Goal: Task Accomplishment & Management: Complete application form

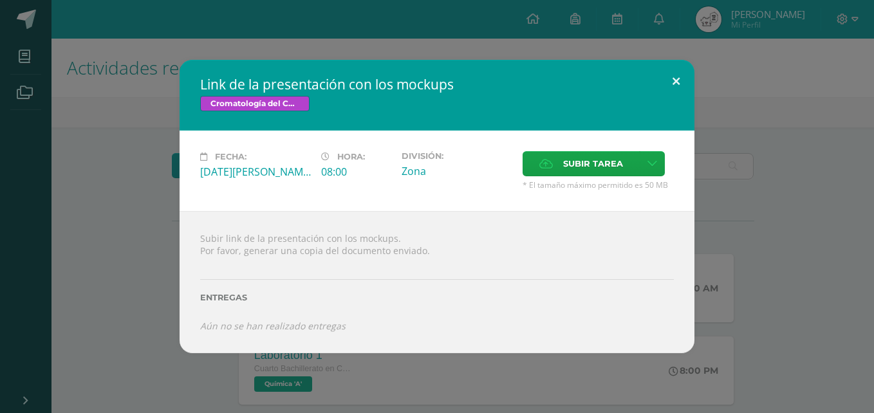
click at [670, 92] on button at bounding box center [676, 82] width 37 height 44
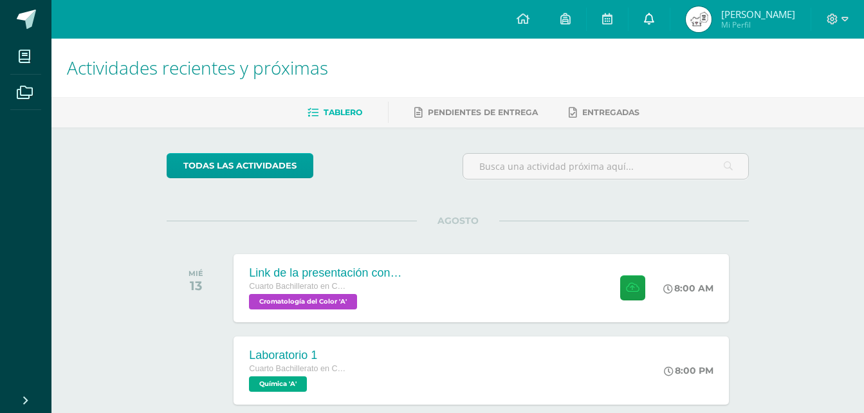
click at [670, 30] on link at bounding box center [649, 19] width 41 height 39
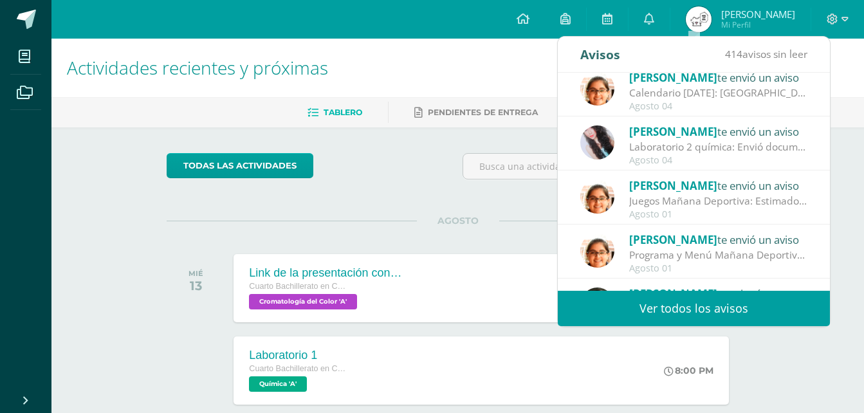
scroll to position [129, 0]
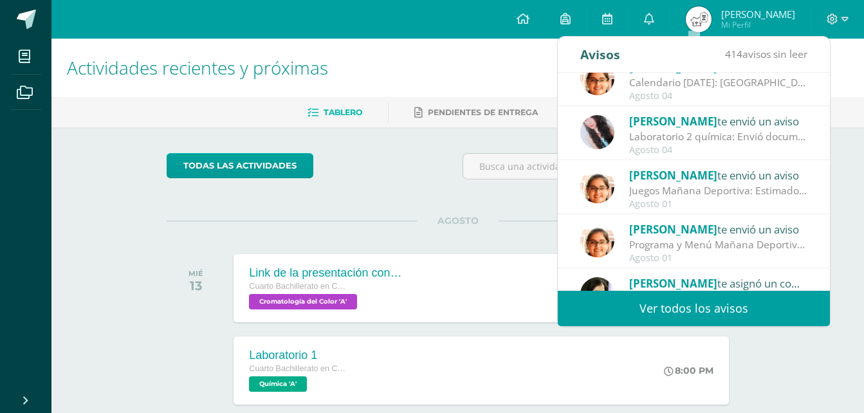
click at [440, 161] on div "todas las Actividades" at bounding box center [458, 171] width 593 height 37
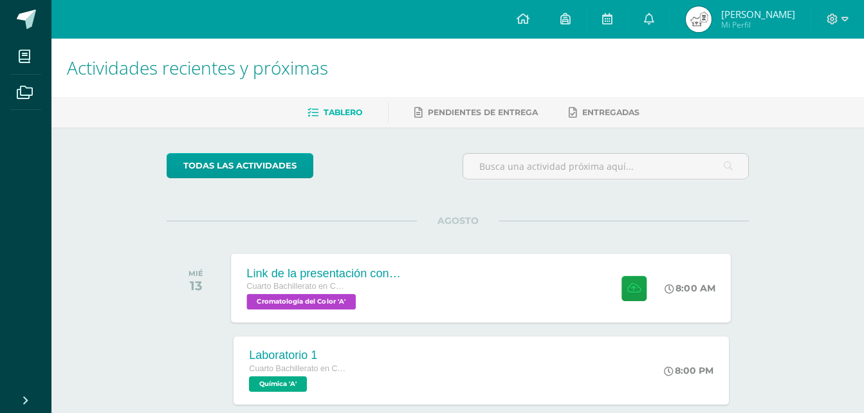
click at [440, 270] on div "Link de la presentación con los mockups Cuarto Bachillerato en CCLL en Diseño G…" at bounding box center [482, 288] width 500 height 69
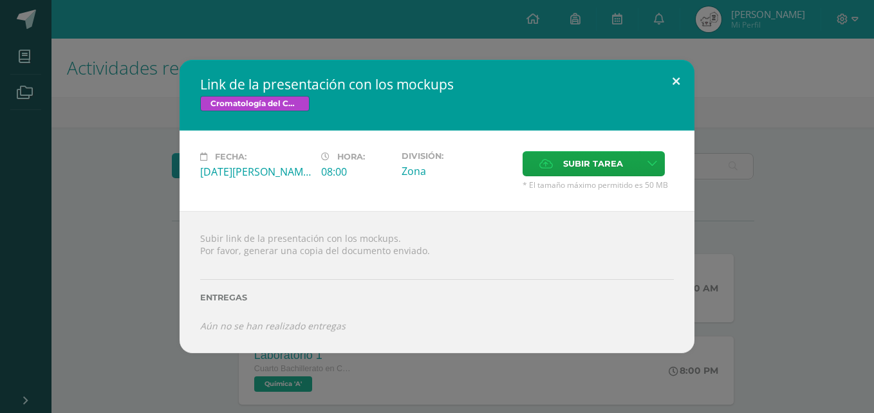
click at [671, 75] on button at bounding box center [676, 82] width 37 height 44
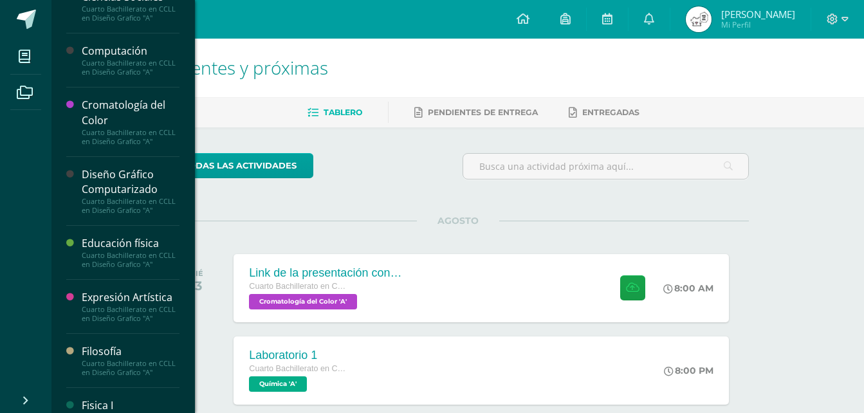
click at [158, 118] on div "Cromatología del Color" at bounding box center [131, 113] width 98 height 30
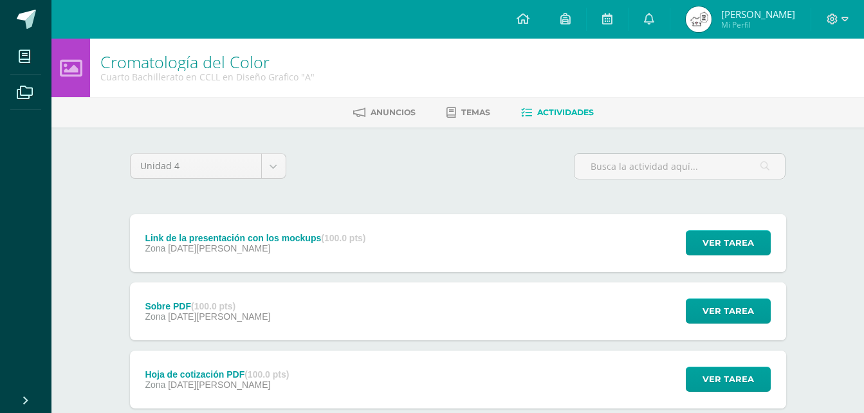
click at [346, 256] on div "Link de la presentación con los mockups (100.0 pts) Zona [DATE][PERSON_NAME]" at bounding box center [256, 243] width 252 height 58
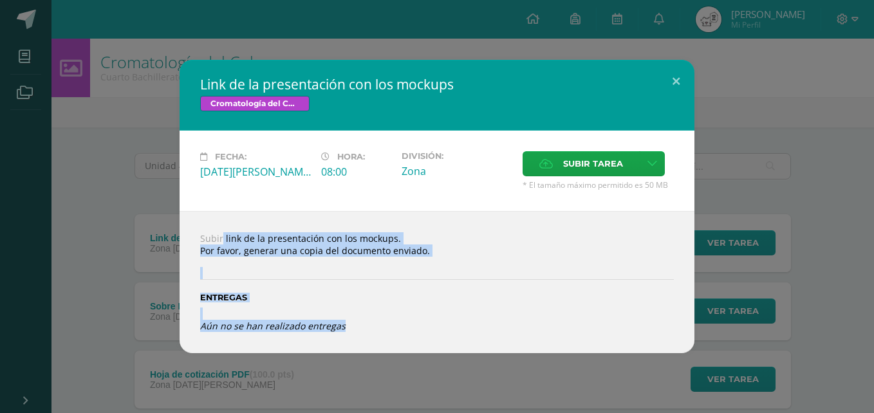
drag, startPoint x: 194, startPoint y: 212, endPoint x: 452, endPoint y: 326, distance: 281.3
click at [452, 326] on div "Subir link de la presentación con los mockups. Por favor, generar una copia del…" at bounding box center [437, 282] width 515 height 142
drag, startPoint x: 452, startPoint y: 326, endPoint x: 511, endPoint y: 306, distance: 62.5
click at [511, 306] on div "Entregas" at bounding box center [437, 293] width 474 height 53
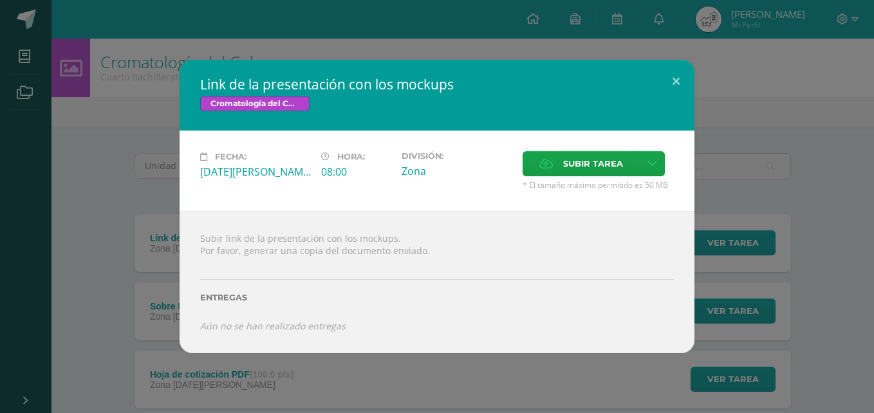
drag, startPoint x: 194, startPoint y: 272, endPoint x: 248, endPoint y: 275, distance: 54.2
click at [248, 275] on div "Subir link de la presentación con los mockups. Por favor, generar una copia del…" at bounding box center [437, 282] width 515 height 142
drag, startPoint x: 193, startPoint y: 270, endPoint x: 257, endPoint y: 287, distance: 66.5
click at [257, 287] on div "Subir link de la presentación con los mockups. Por favor, generar una copia del…" at bounding box center [437, 282] width 515 height 142
drag, startPoint x: 257, startPoint y: 287, endPoint x: 392, endPoint y: 292, distance: 134.6
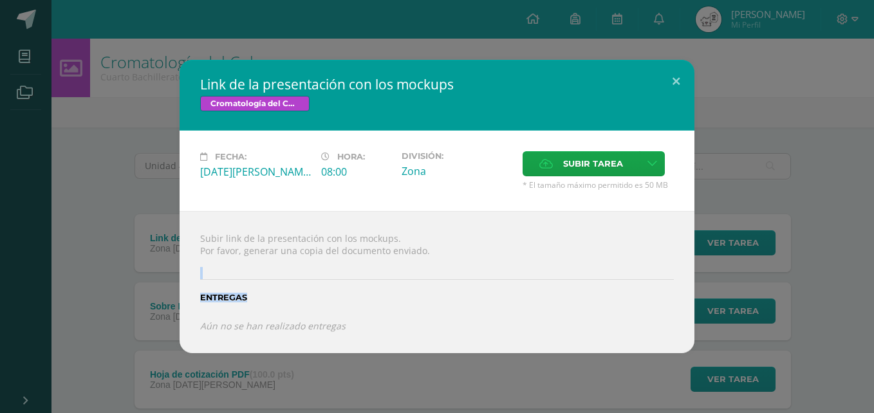
click at [392, 292] on div "Entregas" at bounding box center [437, 293] width 474 height 53
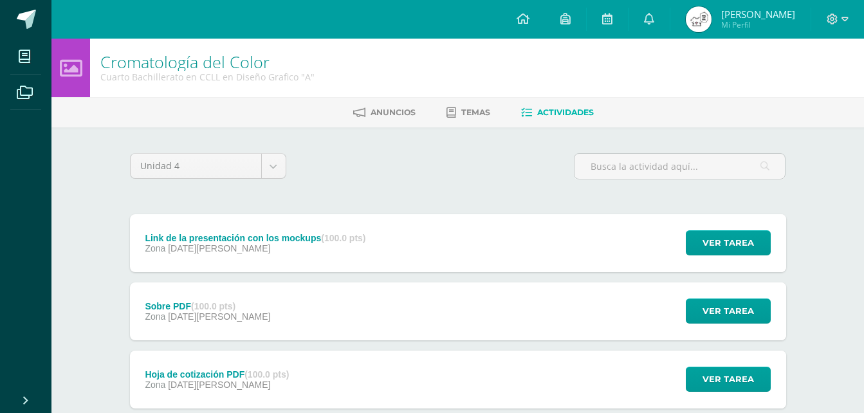
click at [482, 259] on div "Link de la presentación con los mockups (100.0 pts) Zona [DATE][PERSON_NAME] Ve…" at bounding box center [458, 243] width 656 height 58
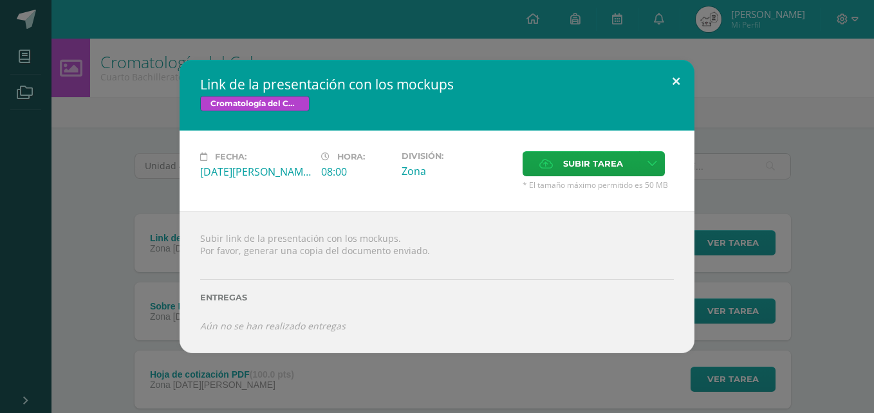
click at [669, 87] on button at bounding box center [676, 82] width 37 height 44
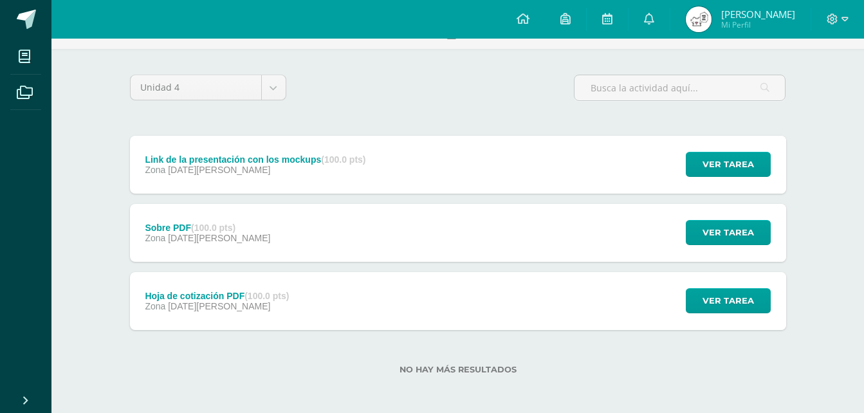
scroll to position [81, 0]
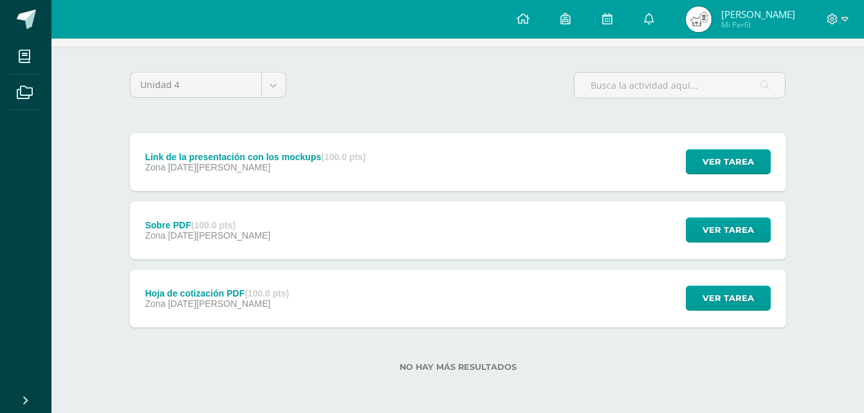
click at [411, 225] on div "Sobre PDF (100.0 pts) Zona [DATE][PERSON_NAME] Ver tarea Sobre PDF Cromatología…" at bounding box center [458, 230] width 656 height 58
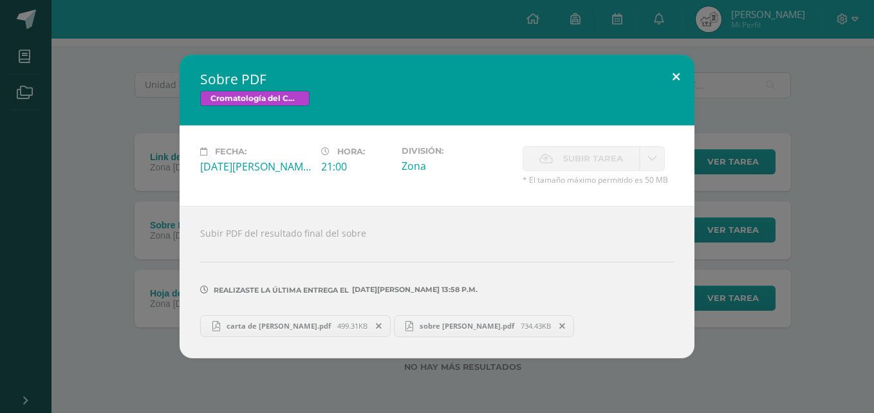
click at [680, 79] on button at bounding box center [676, 77] width 37 height 44
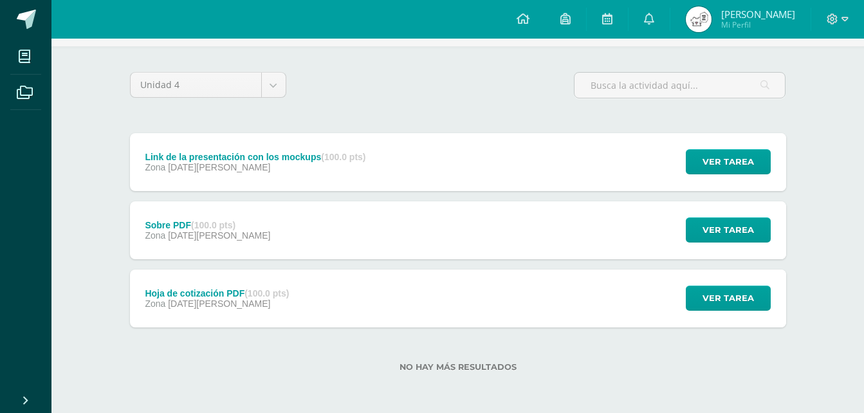
click at [277, 290] on strong "(100.0 pts)" at bounding box center [267, 293] width 44 height 10
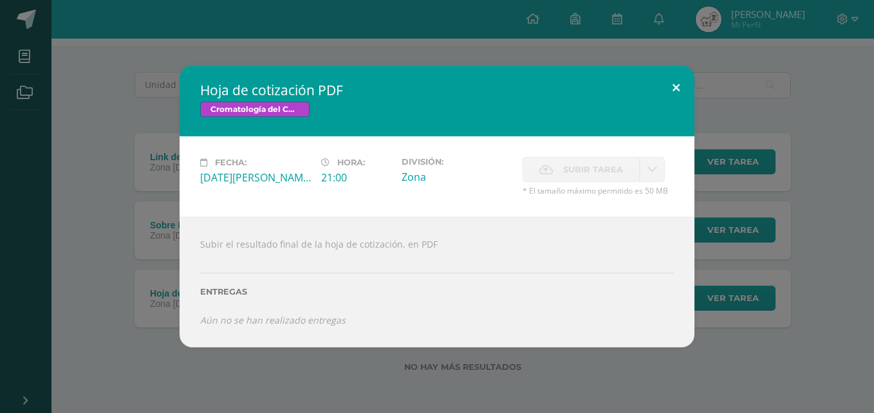
click at [684, 84] on button at bounding box center [676, 88] width 37 height 44
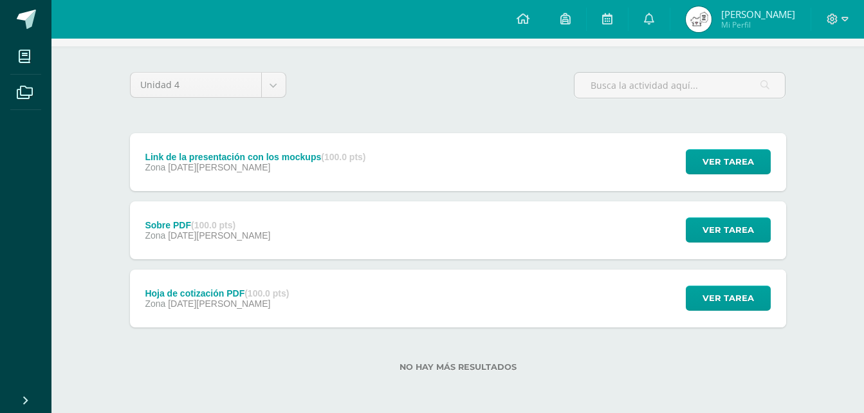
click at [189, 236] on span "11 de Agosto" at bounding box center [219, 235] width 102 height 10
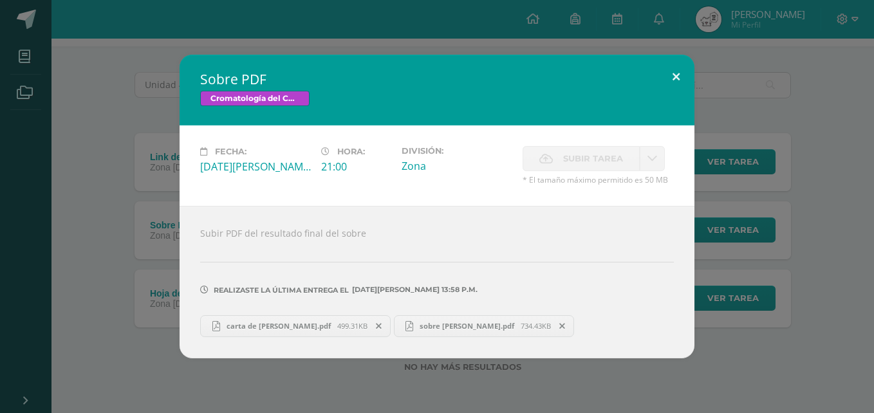
click at [684, 78] on button at bounding box center [676, 77] width 37 height 44
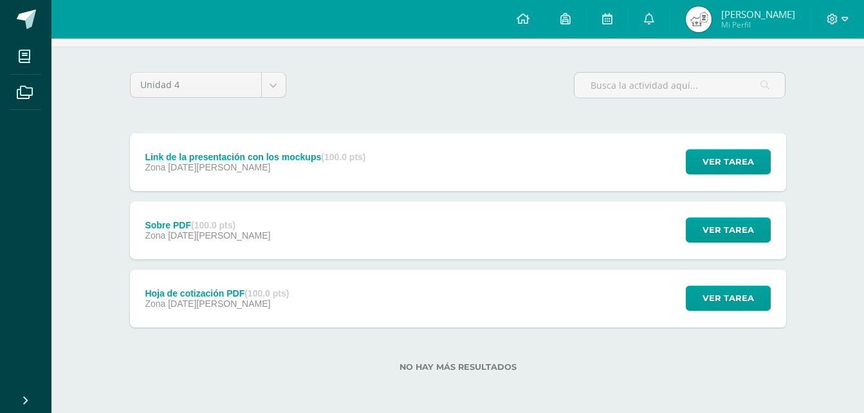
click at [299, 190] on div "Link de la presentación con los mockups (100.0 pts) Zona 13 de Agosto" at bounding box center [256, 162] width 252 height 58
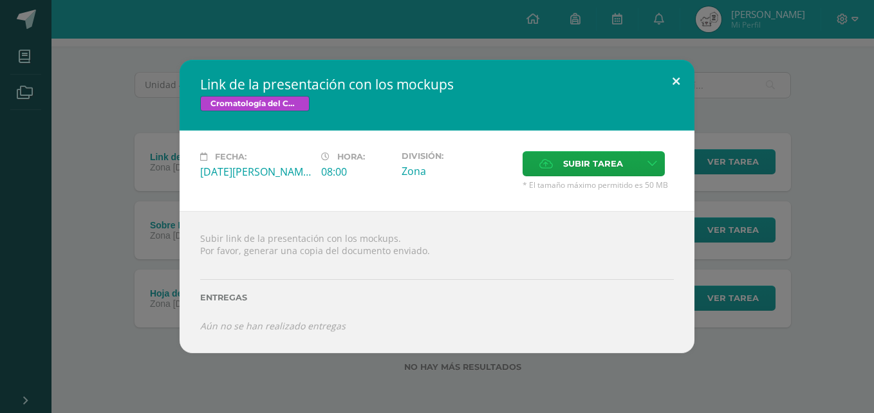
click at [670, 74] on button at bounding box center [676, 82] width 37 height 44
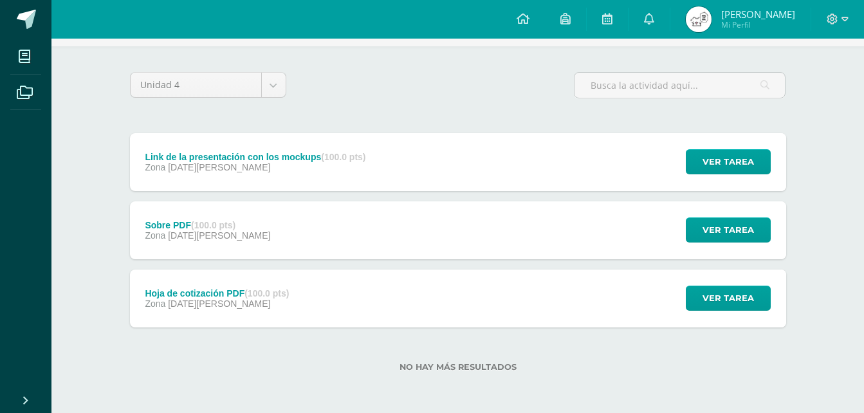
click at [375, 252] on div "Sobre PDF (100.0 pts) Zona 11 de Agosto Ver tarea Sobre PDF Cromatología del Co…" at bounding box center [458, 230] width 656 height 58
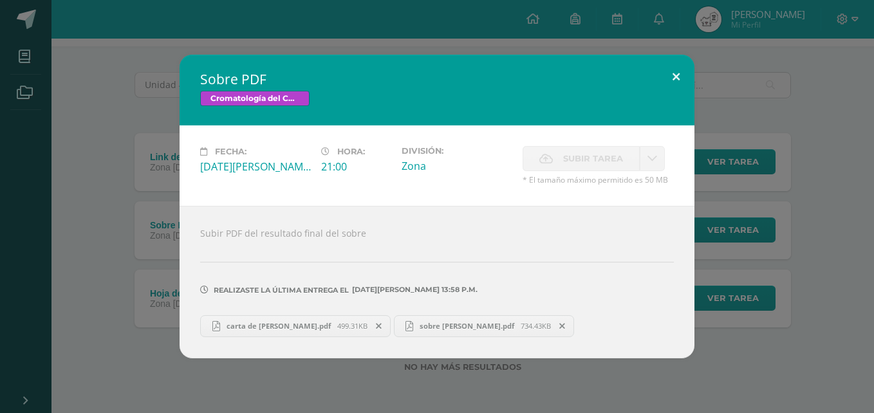
click at [680, 73] on button at bounding box center [676, 77] width 37 height 44
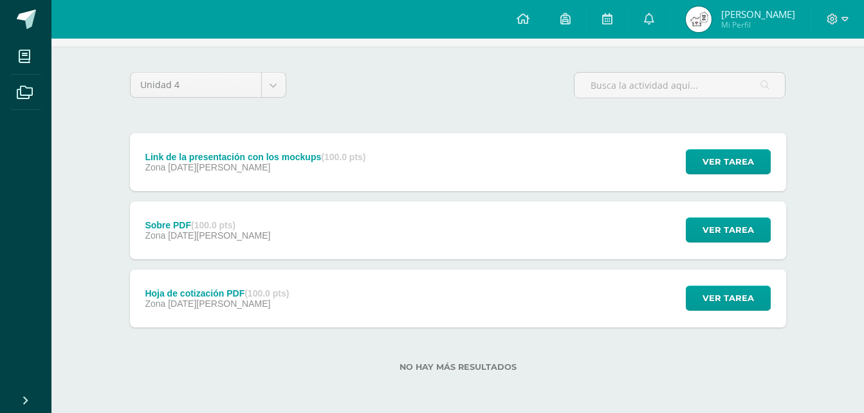
click at [320, 299] on div "Hoja de cotización PDF (100.0 pts) Zona 11 de Agosto Ver tarea Hoja de cotizaci…" at bounding box center [458, 299] width 656 height 58
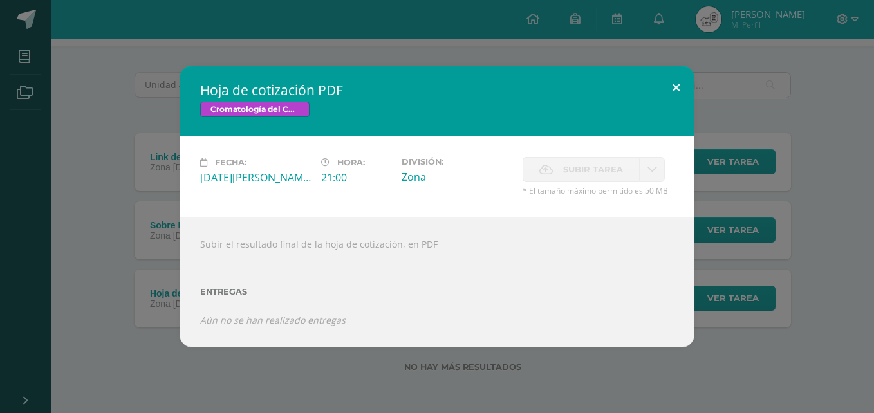
click at [692, 82] on button at bounding box center [676, 88] width 37 height 44
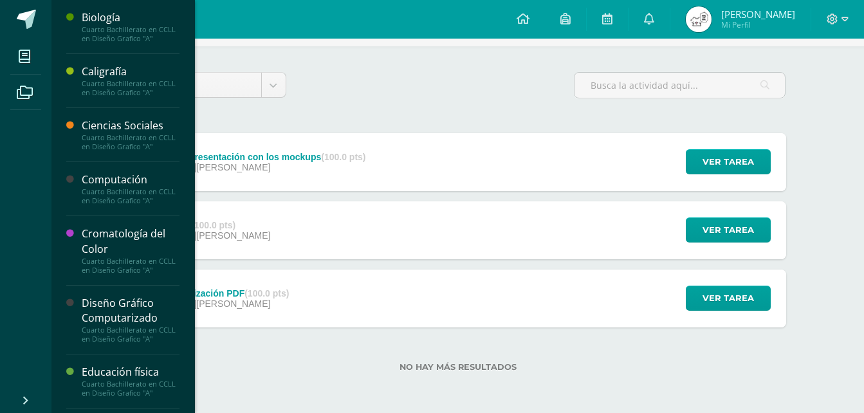
click at [133, 339] on div "Cuarto Bachillerato en CCLL en Diseño Grafico "A"" at bounding box center [131, 335] width 98 height 18
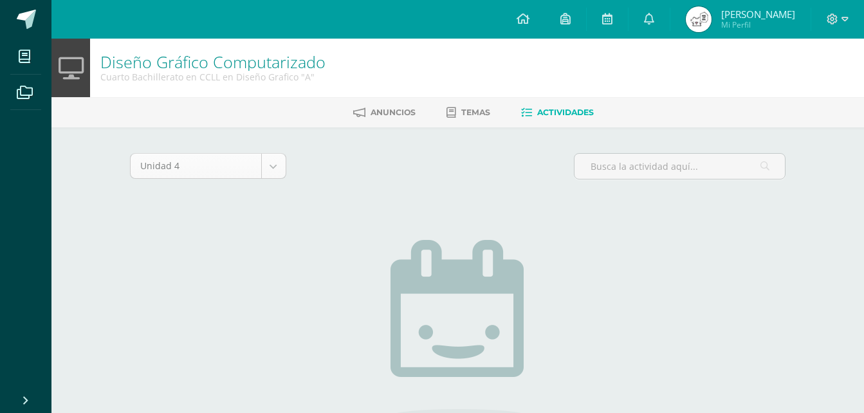
click at [267, 173] on body "Mis cursos Archivos Cerrar panel Biología Cuarto Bachillerato en CCLL en Diseño…" at bounding box center [432, 277] width 864 height 554
click at [384, 283] on body "Mis cursos Archivos Cerrar panel Biología Cuarto Bachillerato en CCLL en Diseño…" at bounding box center [432, 277] width 864 height 554
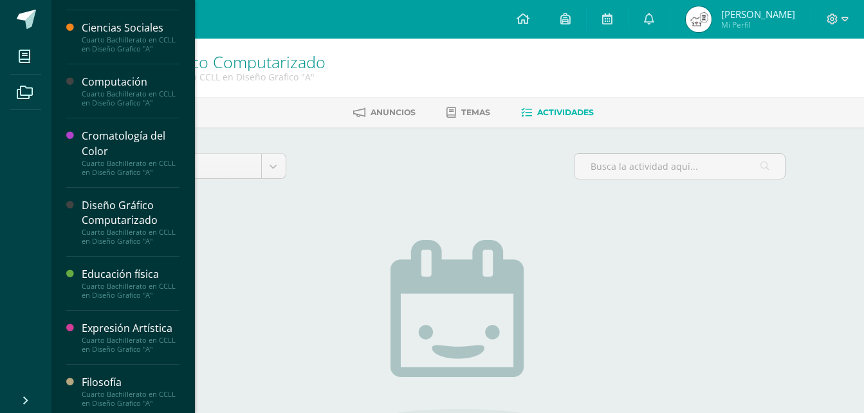
scroll to position [64, 0]
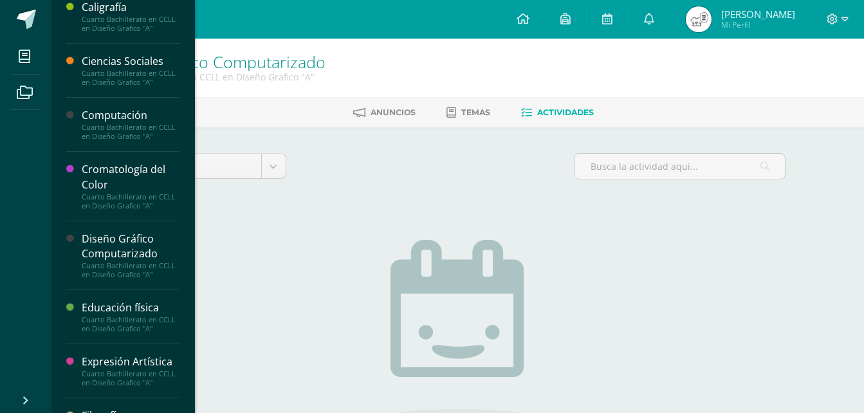
click at [136, 166] on div "Cromatología del Color" at bounding box center [131, 177] width 98 height 30
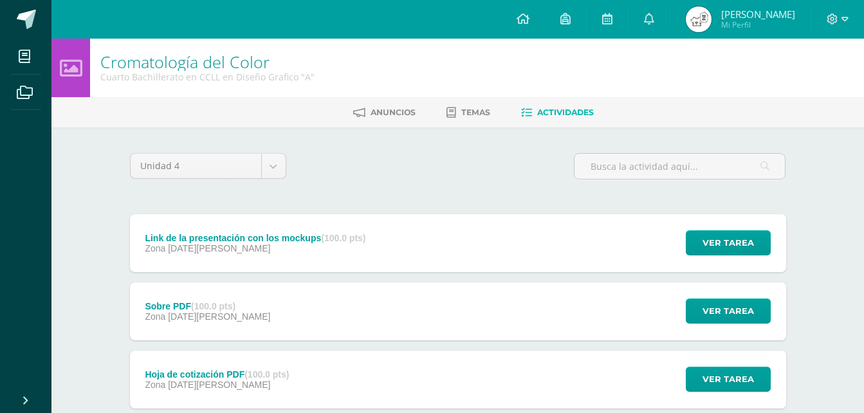
click at [272, 235] on div "Link de la presentación con los mockups (100.0 pts)" at bounding box center [255, 238] width 221 height 10
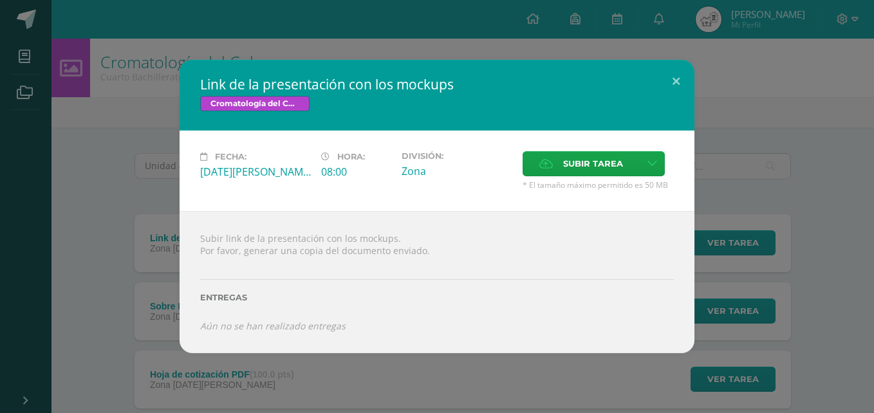
drag, startPoint x: 272, startPoint y: 235, endPoint x: 470, endPoint y: 253, distance: 199.7
click at [470, 254] on div "Subir link de la presentación con los mockups. Por favor, generar una copia del…" at bounding box center [437, 282] width 515 height 142
click at [678, 68] on button at bounding box center [676, 82] width 37 height 44
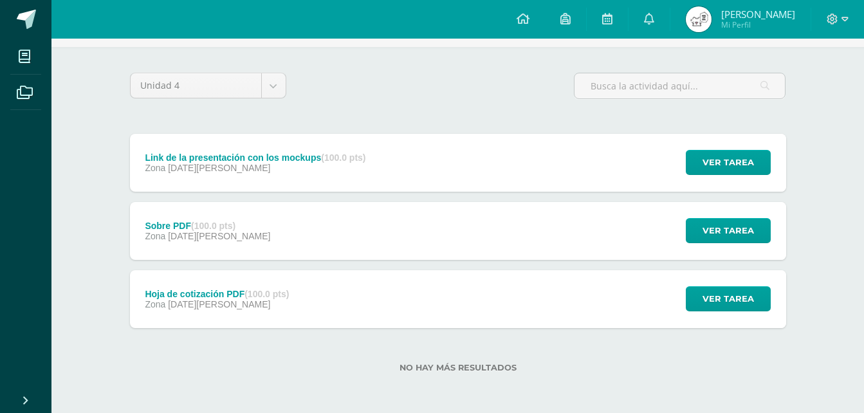
scroll to position [81, 0]
click at [378, 225] on div "Sobre PDF (100.0 pts) Zona [DATE][PERSON_NAME] Ver tarea Sobre PDF Cromatología…" at bounding box center [458, 230] width 656 height 58
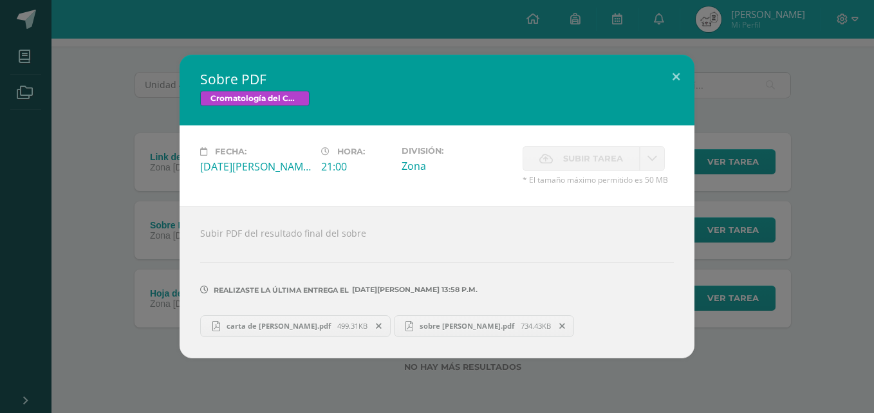
click at [299, 322] on span "carta de cotizacion ying.pdf" at bounding box center [278, 326] width 117 height 10
drag, startPoint x: 419, startPoint y: 339, endPoint x: 425, endPoint y: 321, distance: 18.5
click at [420, 336] on div "Subir PDF del resultado final del sobre Realizaste la última entrega el 11 DE A…" at bounding box center [437, 282] width 515 height 152
click at [434, 324] on span "sobre ying.pdf" at bounding box center [466, 326] width 107 height 10
click at [682, 81] on button at bounding box center [676, 77] width 37 height 44
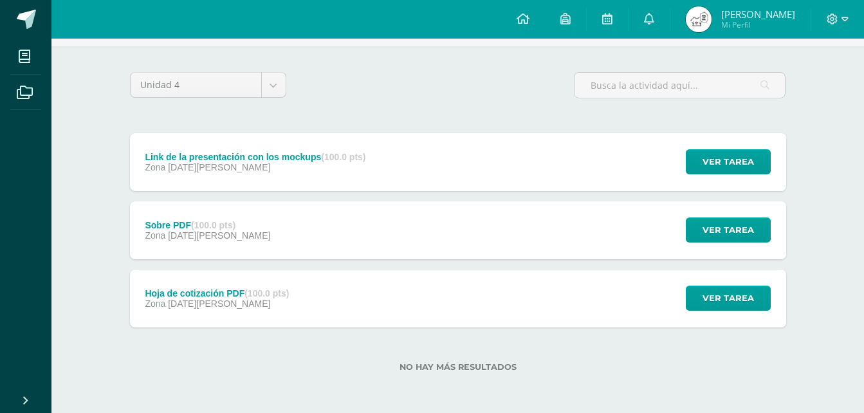
click at [219, 306] on span "11 de Agosto" at bounding box center [219, 304] width 102 height 10
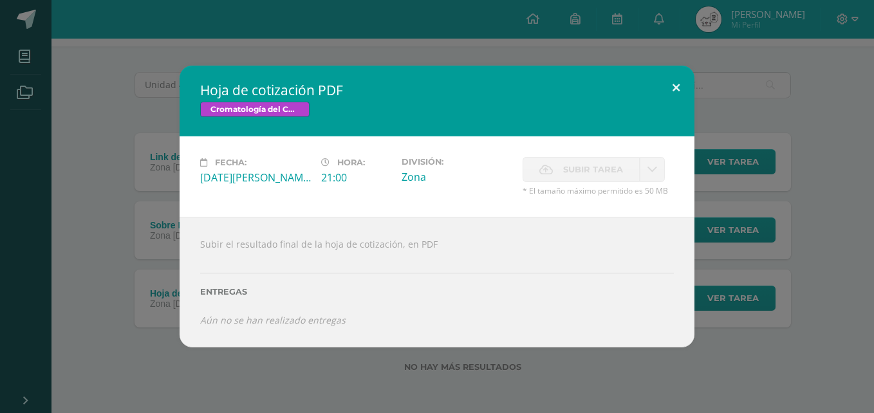
click at [673, 88] on button at bounding box center [676, 88] width 37 height 44
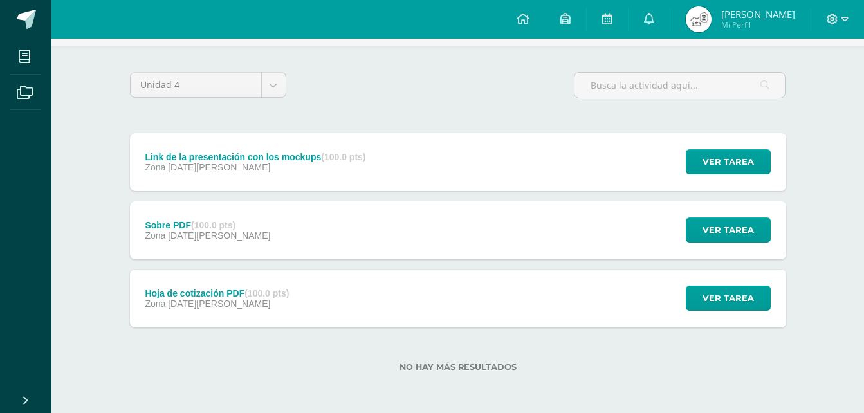
click at [360, 298] on div "Hoja de cotización PDF (100.0 pts) Zona 11 de Agosto Ver tarea Hoja de cotizaci…" at bounding box center [458, 299] width 656 height 58
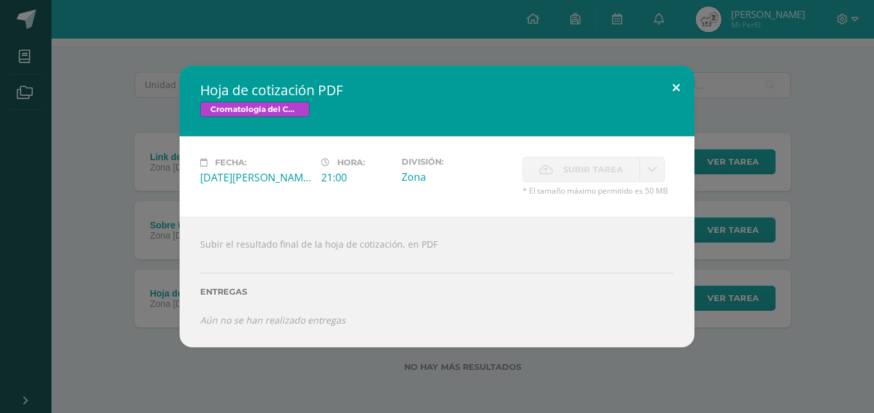
click at [667, 97] on button at bounding box center [676, 88] width 37 height 44
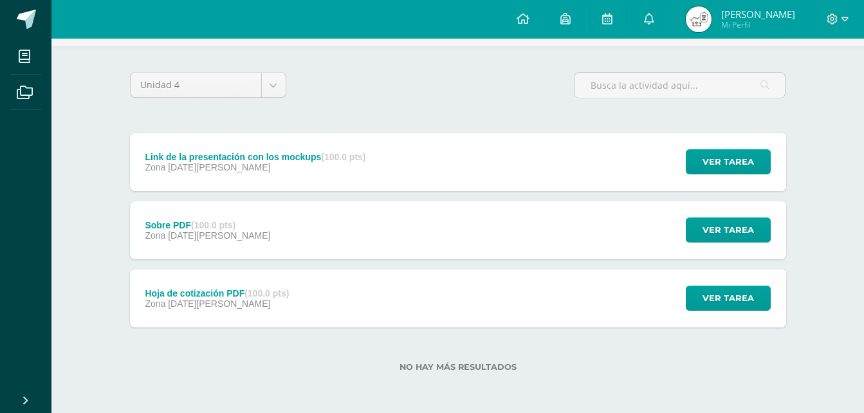
click at [337, 207] on div "Sobre PDF (100.0 pts) Zona 11 de Agosto Ver tarea Sobre PDF Cromatología del Co…" at bounding box center [458, 230] width 656 height 58
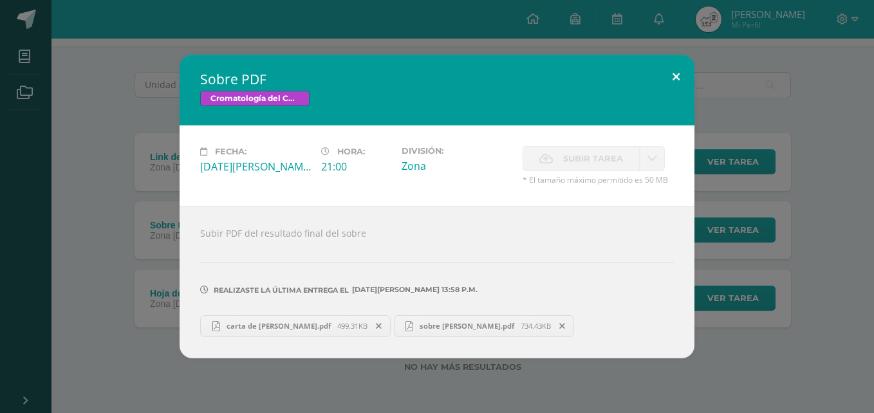
click at [666, 76] on button at bounding box center [676, 77] width 37 height 44
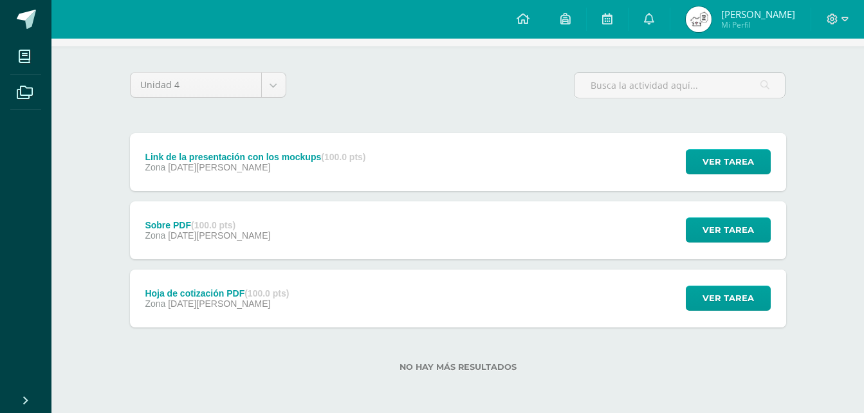
click at [421, 178] on div "Link de la presentación con los mockups (100.0 pts) Zona 13 de Agosto Ver tarea…" at bounding box center [458, 162] width 656 height 58
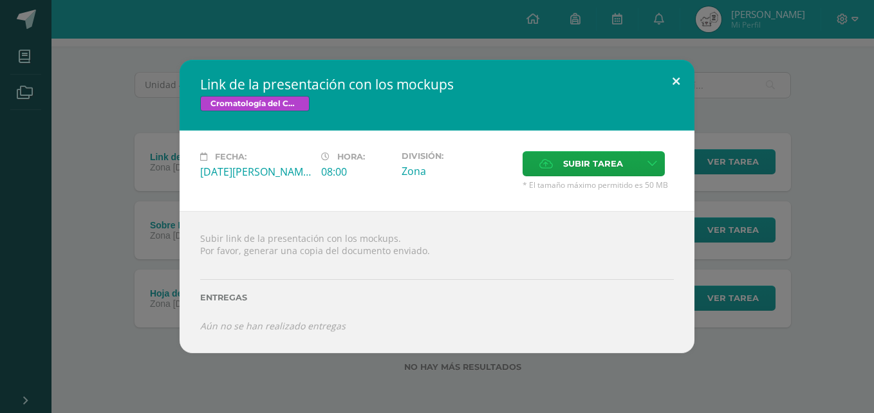
click at [675, 94] on button at bounding box center [676, 82] width 37 height 44
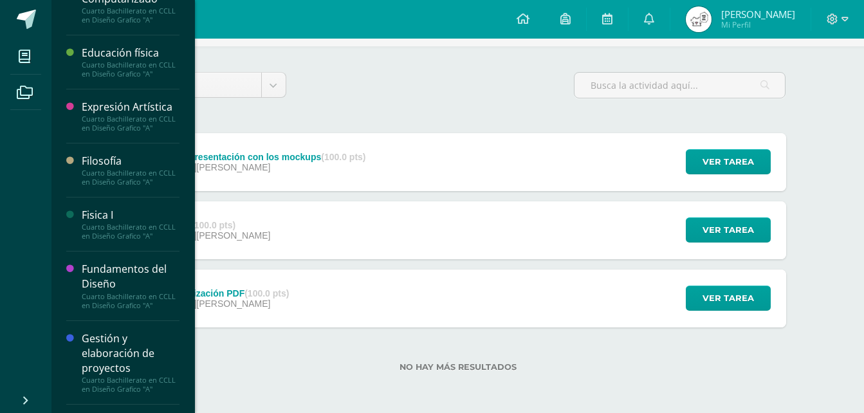
scroll to position [322, 0]
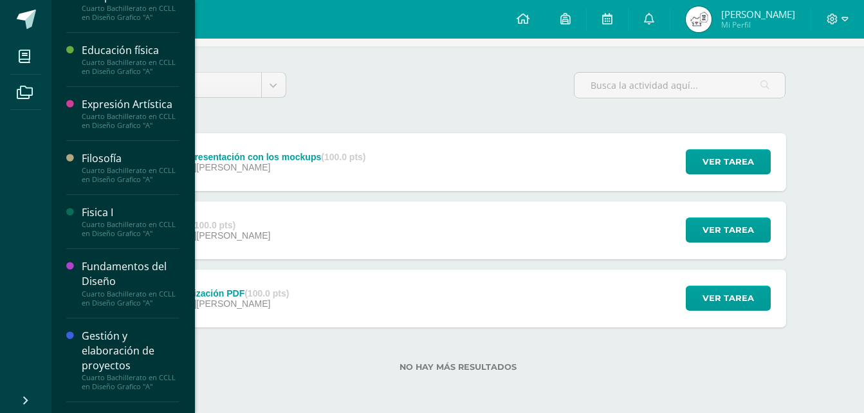
click at [159, 269] on div "Fundamentos del Diseño" at bounding box center [131, 274] width 98 height 30
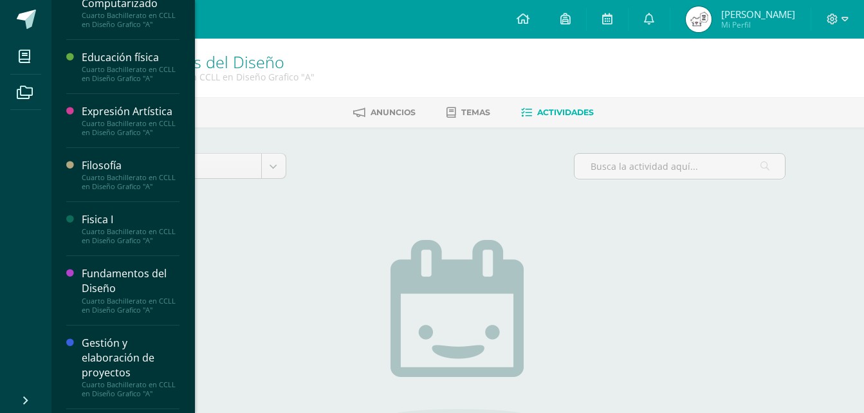
scroll to position [322, 0]
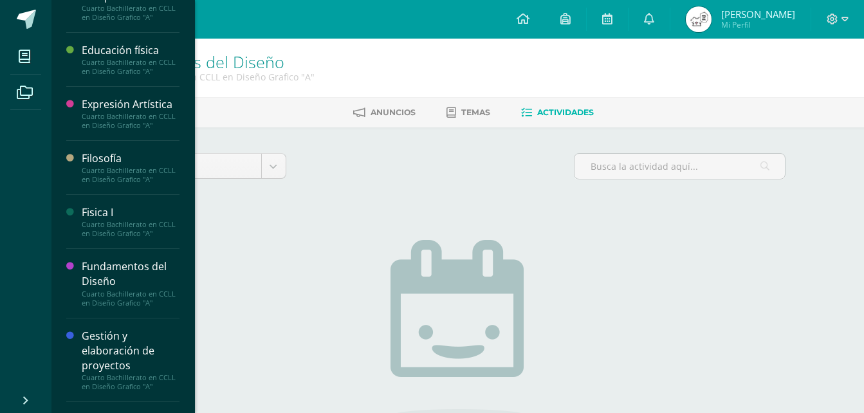
click at [138, 277] on div "Fundamentos del Diseño" at bounding box center [131, 274] width 98 height 30
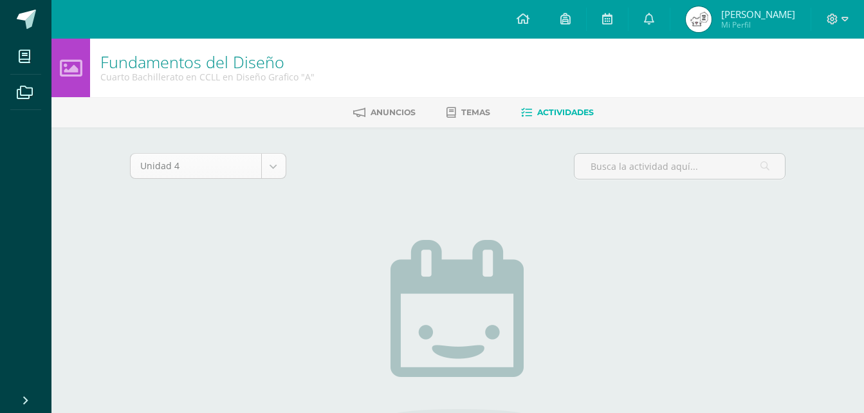
click at [277, 169] on body "Mis cursos Archivos Cerrar panel Biología Cuarto Bachillerato en CCLL en Diseño…" at bounding box center [432, 277] width 864 height 554
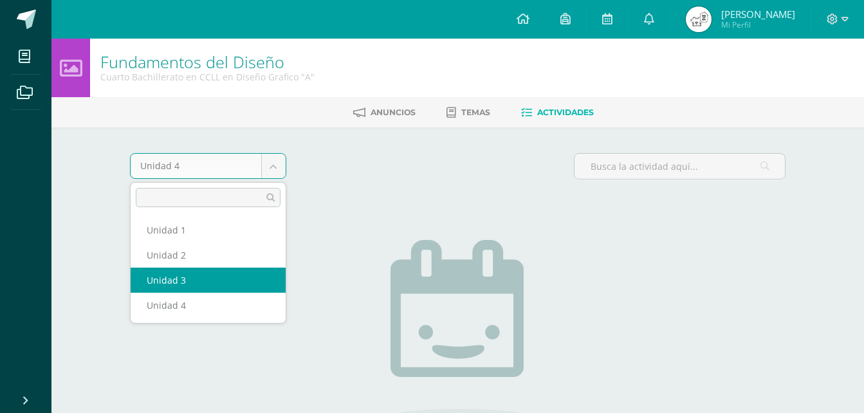
select select "Unidad 3"
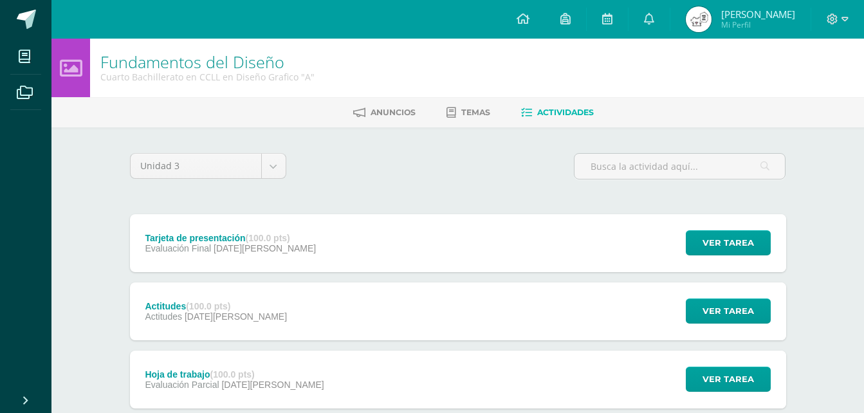
click at [234, 257] on div "Tarjeta de presentación (100.0 pts) Evaluación Final [DATE][PERSON_NAME]" at bounding box center [231, 243] width 202 height 58
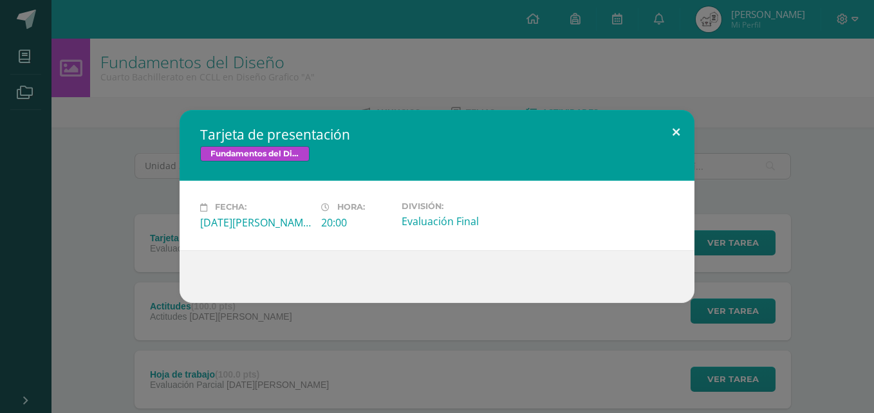
click at [666, 134] on button at bounding box center [676, 132] width 37 height 44
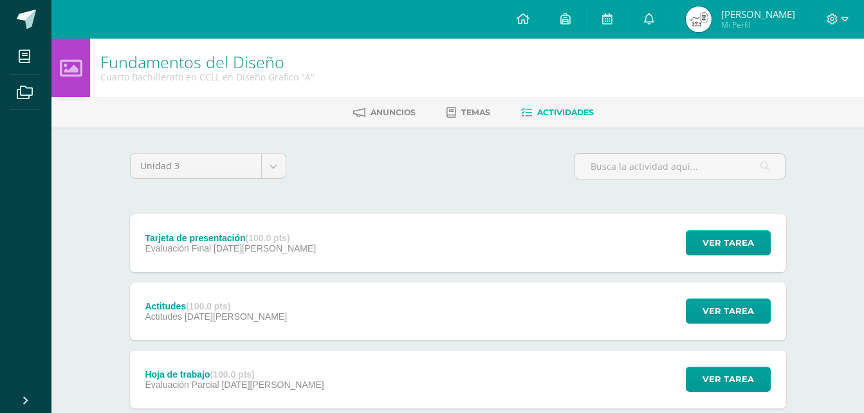
click at [312, 311] on div "Actitudes (100.0 pts) Actitudes [DATE][PERSON_NAME] Ver tarea Actitudes Fundame…" at bounding box center [458, 312] width 656 height 58
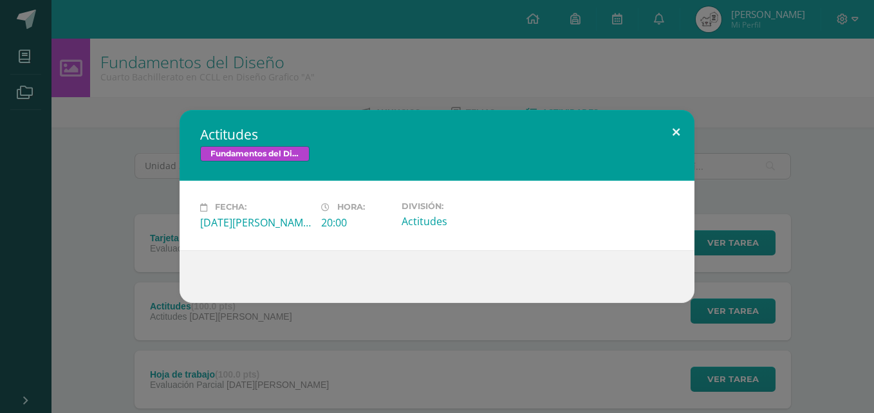
click at [675, 129] on button at bounding box center [676, 132] width 37 height 44
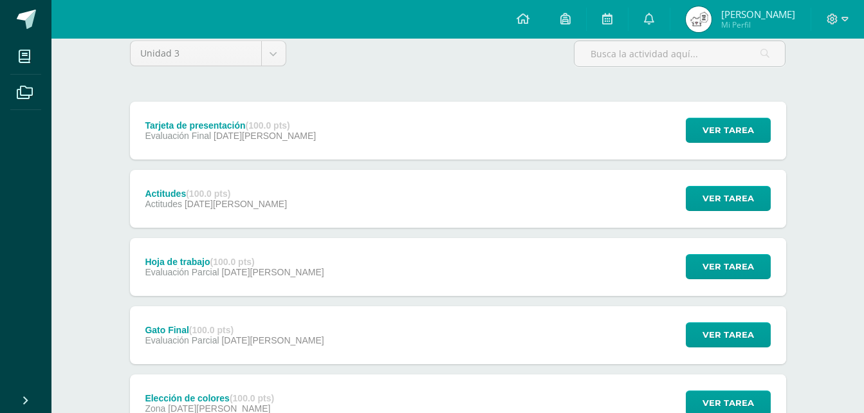
scroll to position [129, 0]
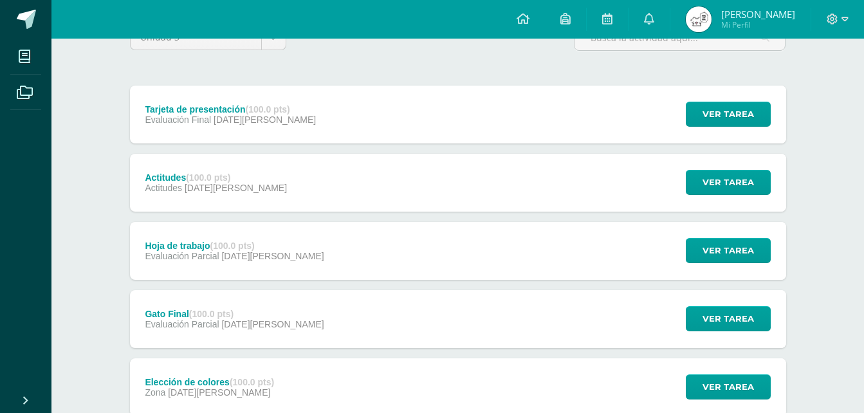
click at [366, 257] on div "Hoja de trabajo (100.0 pts) Evaluación Parcial [DATE][PERSON_NAME] Ver tarea Ho…" at bounding box center [458, 251] width 656 height 58
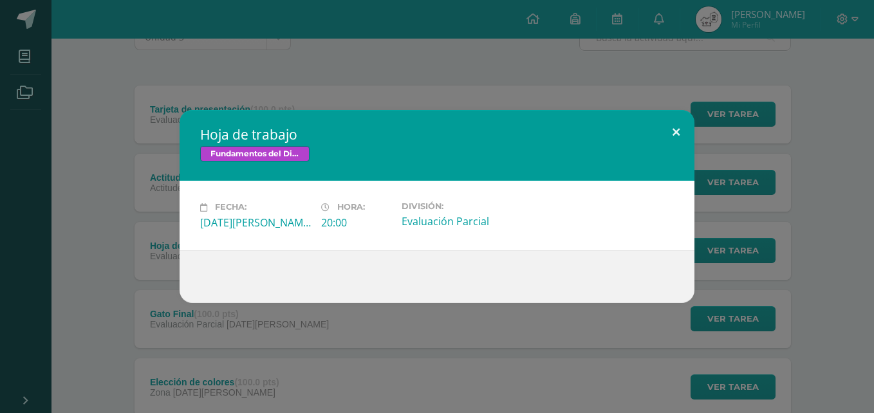
click at [676, 150] on div "Hoja de trabajo Fundamentos del Diseño Fecha: [DATE][PERSON_NAME] Hora: 20:00 D…" at bounding box center [437, 206] width 515 height 192
click at [685, 129] on button at bounding box center [676, 132] width 37 height 44
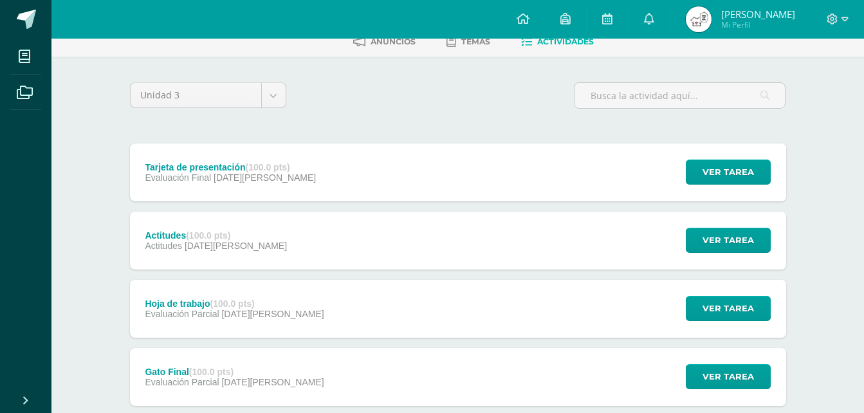
scroll to position [0, 0]
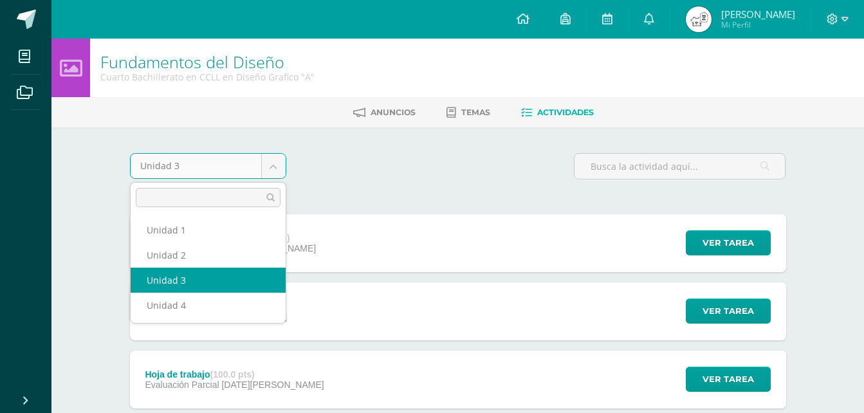
click at [279, 163] on body "Mis cursos Archivos Cerrar panel Biología Cuarto Bachillerato en CCLL en Diseño…" at bounding box center [432, 417] width 864 height 835
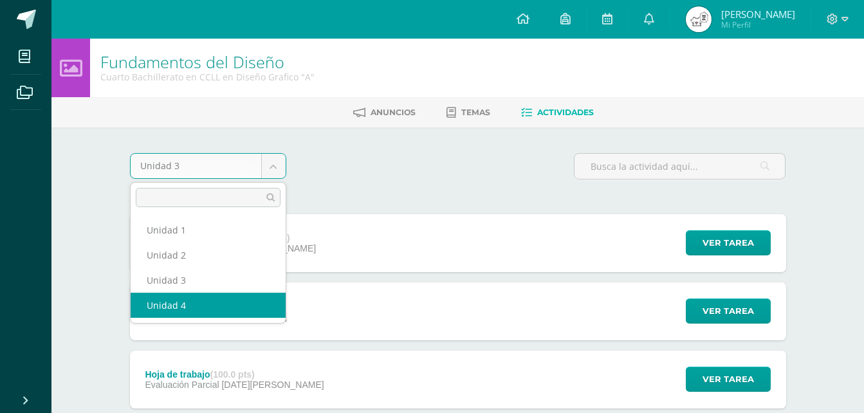
drag, startPoint x: 237, startPoint y: 287, endPoint x: 238, endPoint y: 308, distance: 21.2
select select "Unidad 4"
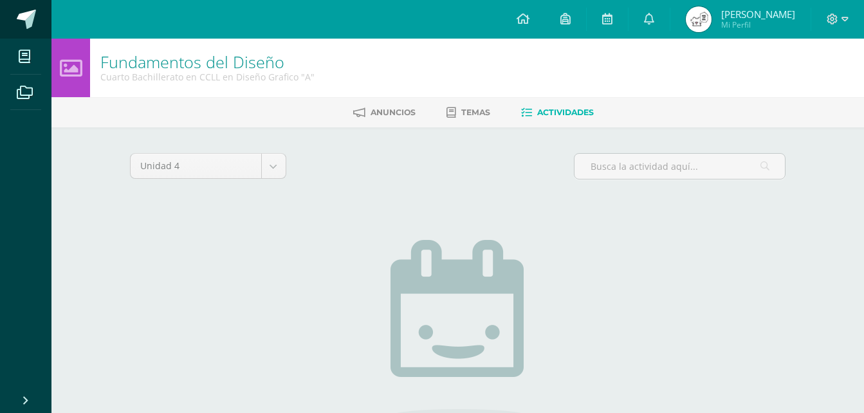
click at [26, 17] on span at bounding box center [26, 19] width 19 height 19
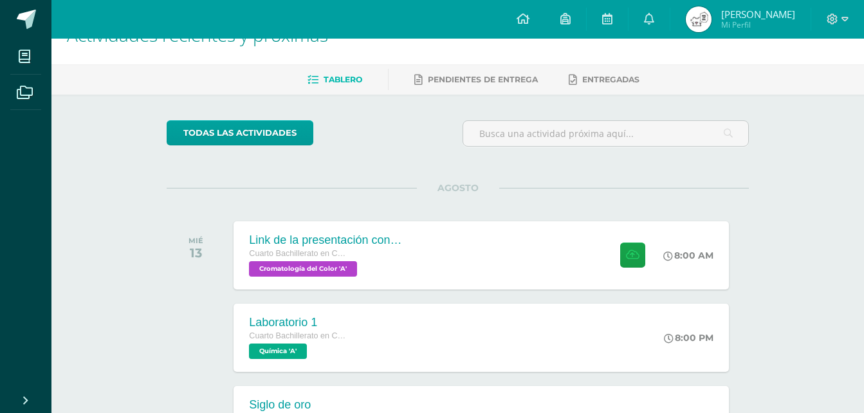
scroll to position [64, 0]
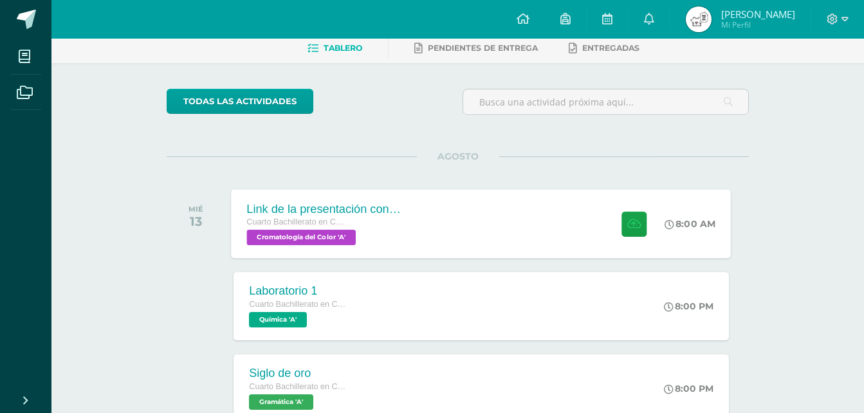
click at [436, 218] on div "Link de la presentación con los mockups Cuarto Bachillerato en CCLL en Diseño G…" at bounding box center [482, 223] width 500 height 69
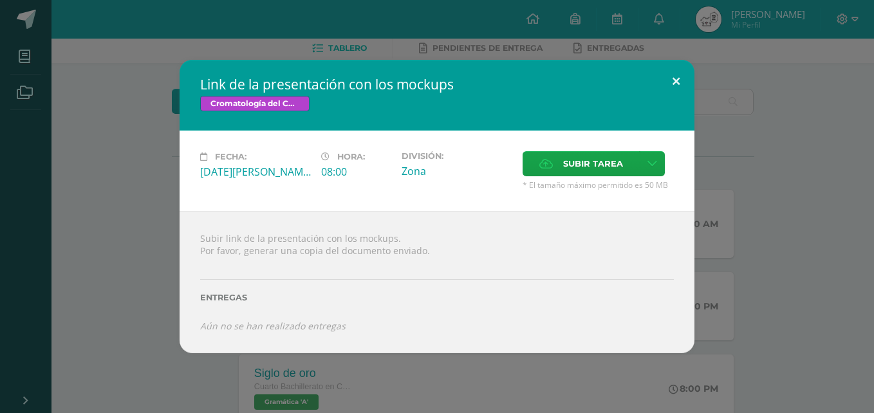
click at [656, 79] on h2 "Link de la presentación con los mockups" at bounding box center [437, 84] width 474 height 18
click at [671, 84] on button at bounding box center [676, 82] width 37 height 44
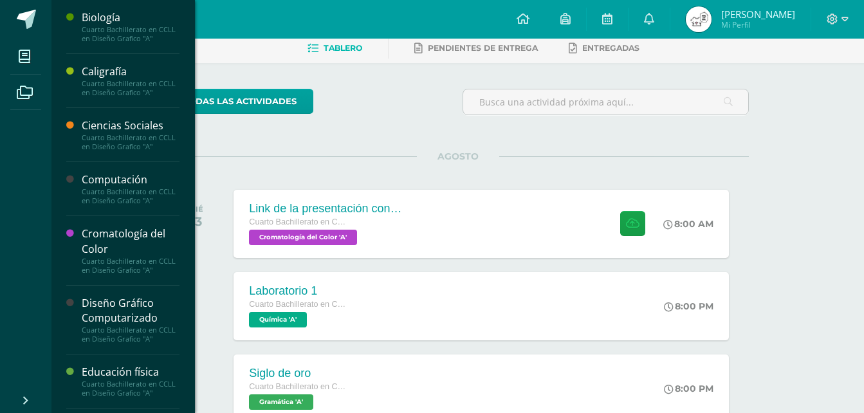
click at [109, 240] on div "Cromatología del Color" at bounding box center [131, 242] width 98 height 30
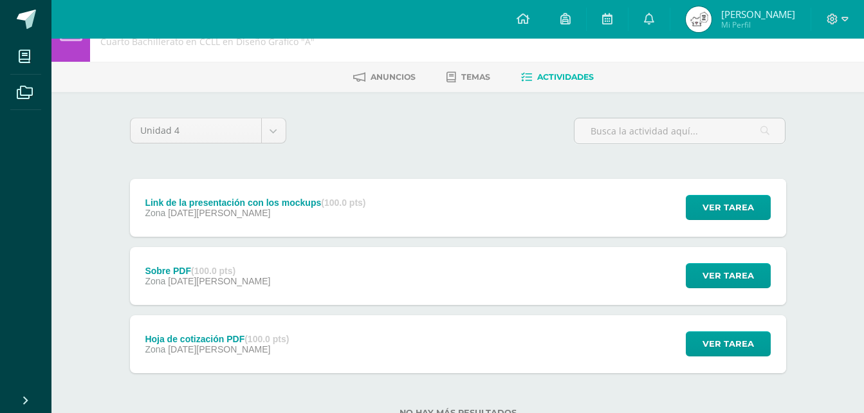
scroll to position [17, 0]
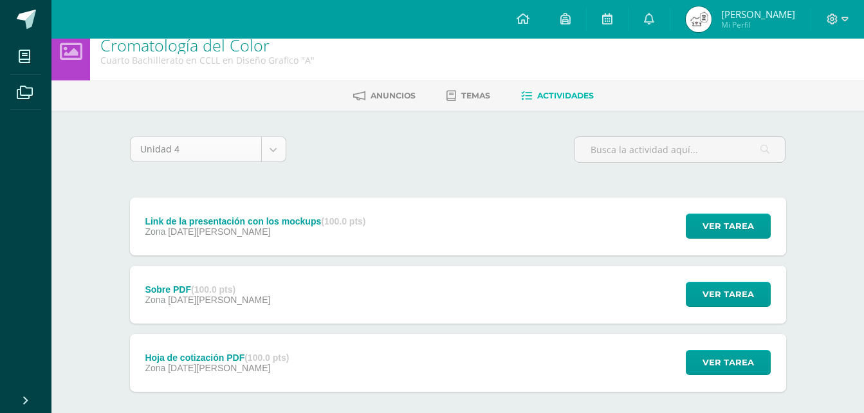
click at [274, 151] on body "Mis cursos Archivos Cerrar panel Biología Cuarto Bachillerato en CCLL en Diseño…" at bounding box center [432, 230] width 864 height 494
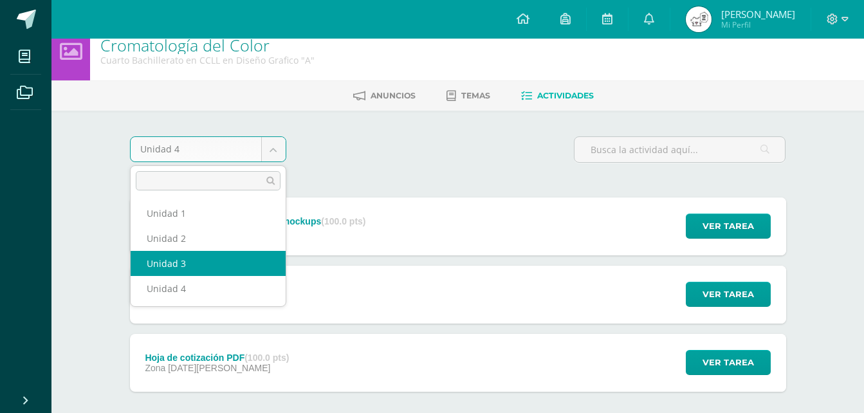
select select "Unidad 3"
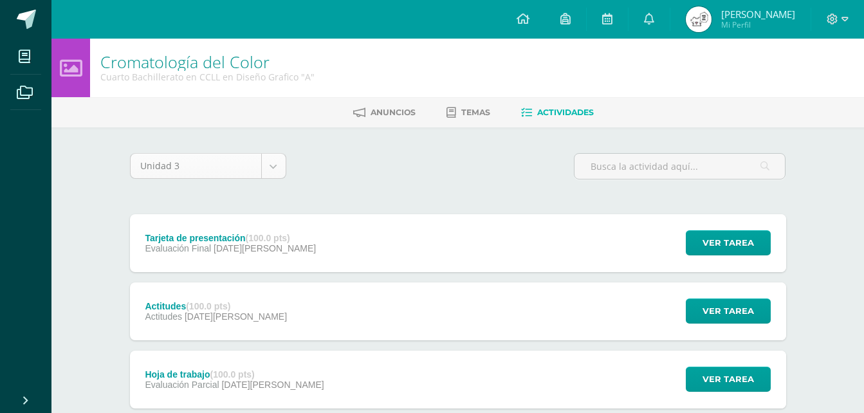
click at [277, 169] on body "Mis cursos Archivos Cerrar panel Biología Cuarto Bachillerato en CCLL en Diseño…" at bounding box center [432, 417] width 864 height 835
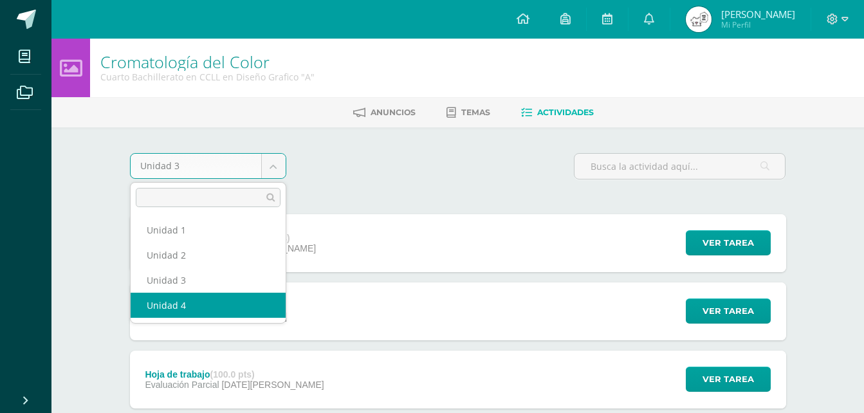
select select "Unidad 4"
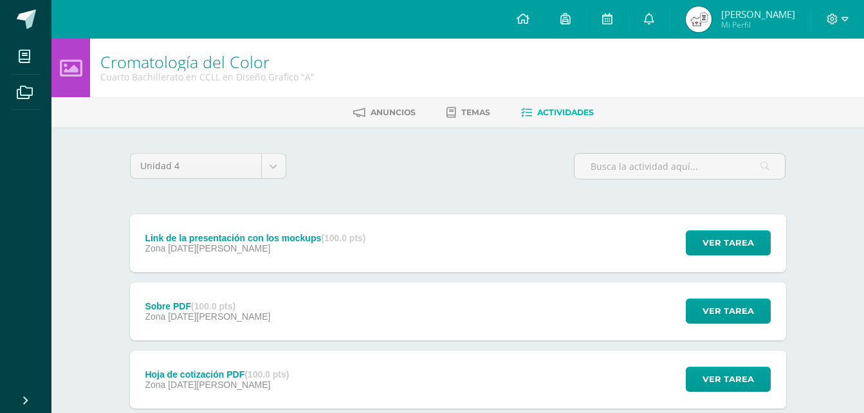
click at [306, 243] on div "Link de la presentación con los mockups (100.0 pts)" at bounding box center [255, 238] width 221 height 10
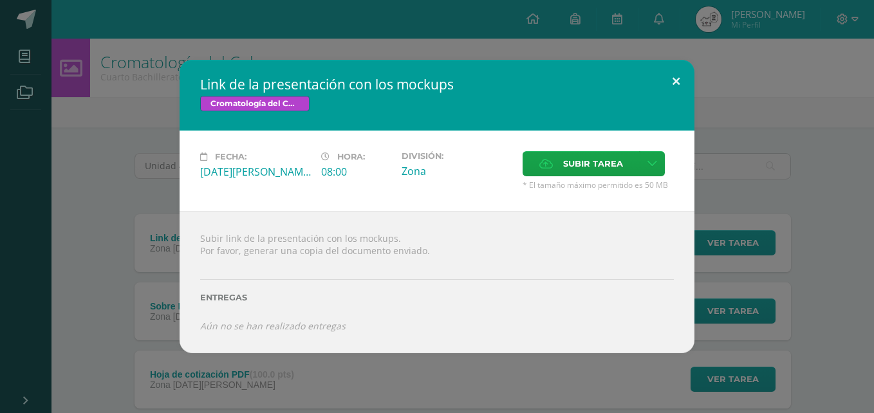
click at [682, 82] on button at bounding box center [676, 82] width 37 height 44
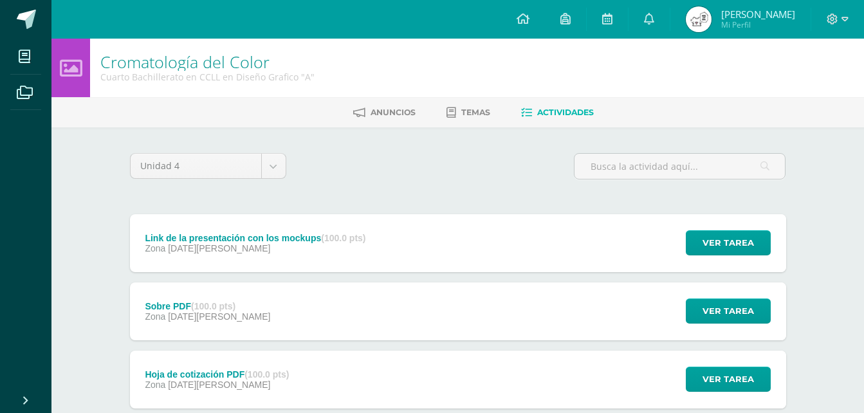
click at [324, 329] on div "Sobre PDF (100.0 pts) Zona [DATE][PERSON_NAME] Ver tarea Sobre PDF Cromatología…" at bounding box center [458, 312] width 656 height 58
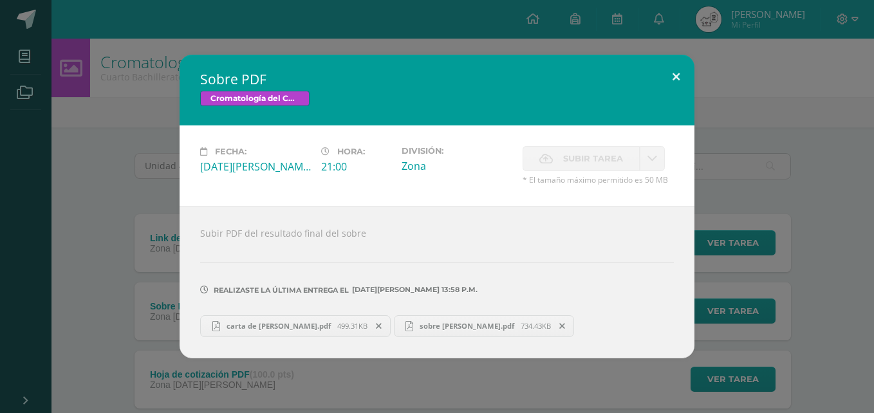
click at [685, 74] on button at bounding box center [676, 77] width 37 height 44
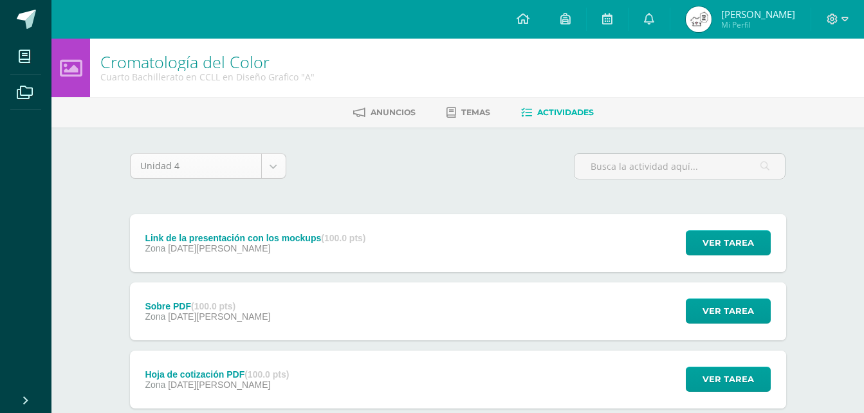
click at [274, 165] on body "Mis cursos Archivos Cerrar panel Biología Cuarto Bachillerato en CCLL en Diseño…" at bounding box center [432, 247] width 864 height 494
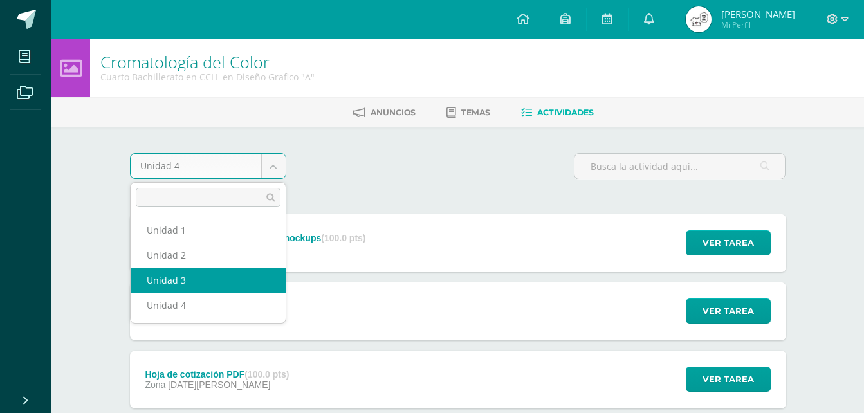
select select "Unidad 3"
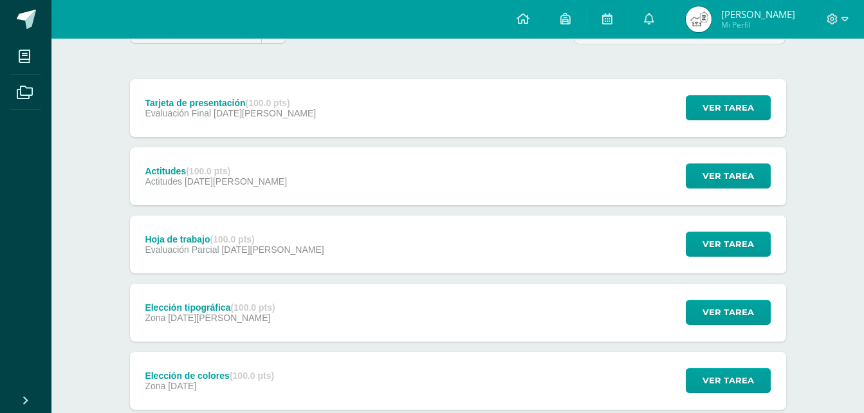
scroll to position [64, 0]
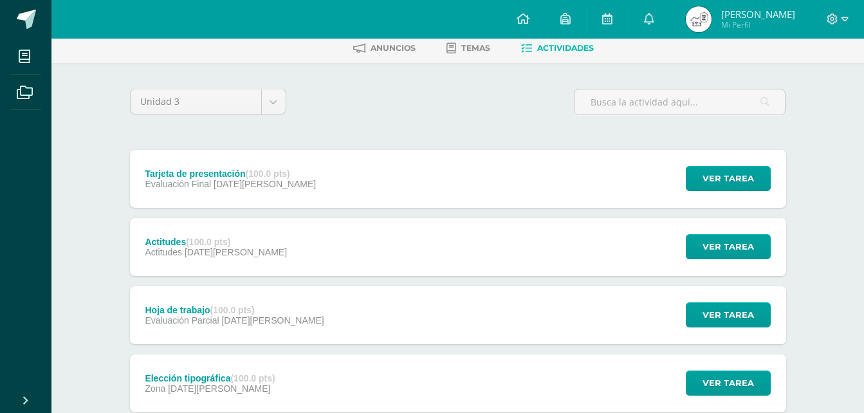
click at [290, 167] on div "Tarjeta de presentación (100.0 pts) Evaluación Final [DATE][PERSON_NAME]" at bounding box center [231, 179] width 202 height 58
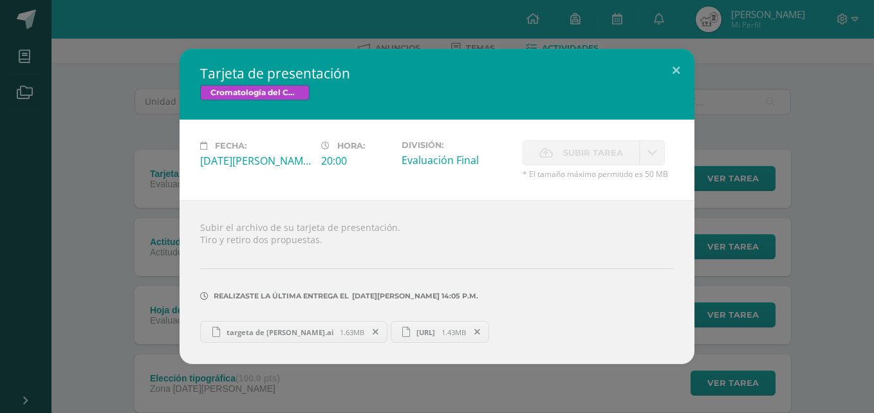
click at [354, 338] on link "targeta de [PERSON_NAME].ai 1.63MB" at bounding box center [293, 332] width 187 height 22
drag, startPoint x: 666, startPoint y: 70, endPoint x: 483, endPoint y: 246, distance: 254.0
click at [483, 246] on div "Tarjeta de presentación Cromatología del Color Fecha: Miércoles 06 de Agosto Ho…" at bounding box center [437, 206] width 515 height 315
click at [442, 328] on span "cartadecotizacion.ai" at bounding box center [426, 333] width 32 height 10
drag, startPoint x: 673, startPoint y: 64, endPoint x: 658, endPoint y: 70, distance: 15.9
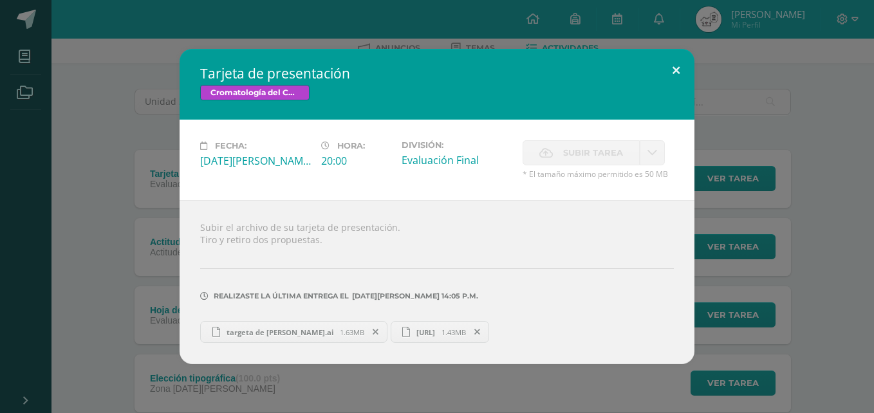
click at [669, 66] on button at bounding box center [676, 71] width 37 height 44
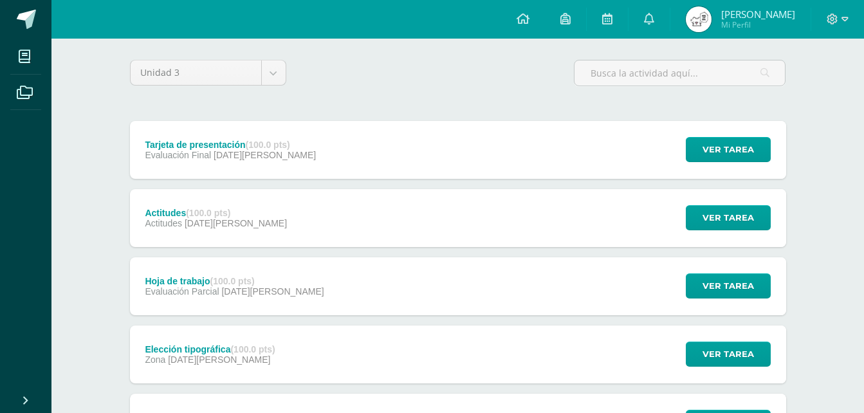
scroll to position [0, 0]
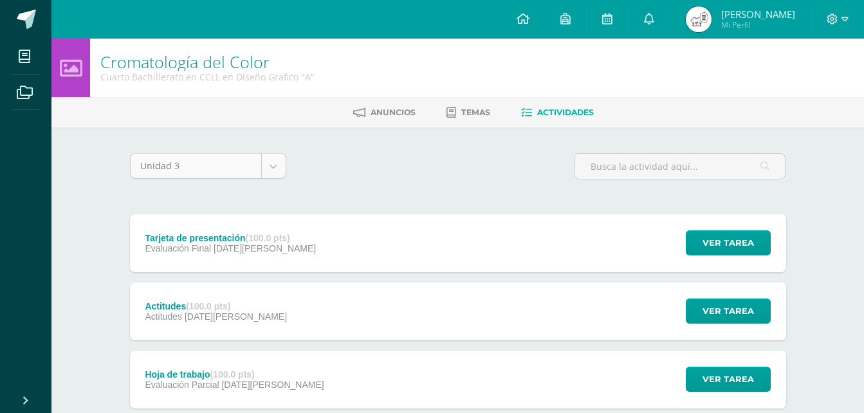
click at [272, 168] on body "Mis cursos Archivos Cerrar panel Biología Cuarto Bachillerato en CCLL en Diseño…" at bounding box center [432, 417] width 864 height 835
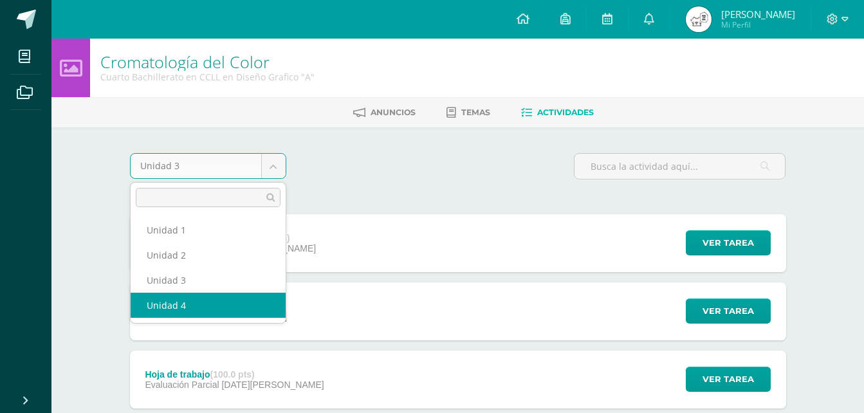
select select "Unidad 4"
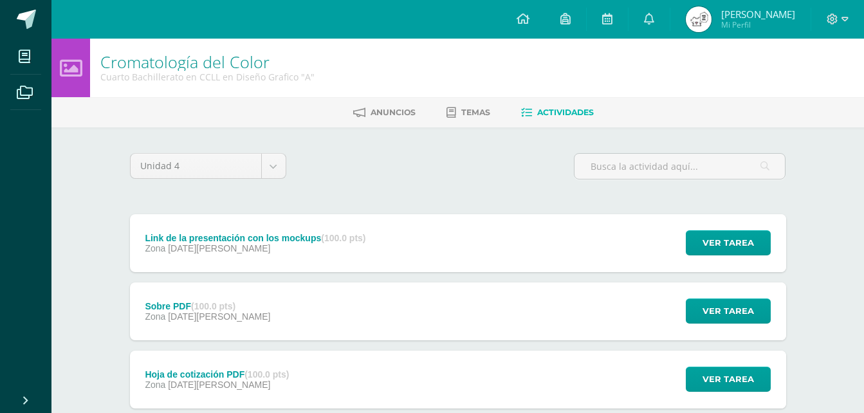
click at [310, 247] on div "Zona [DATE][PERSON_NAME]" at bounding box center [255, 248] width 221 height 10
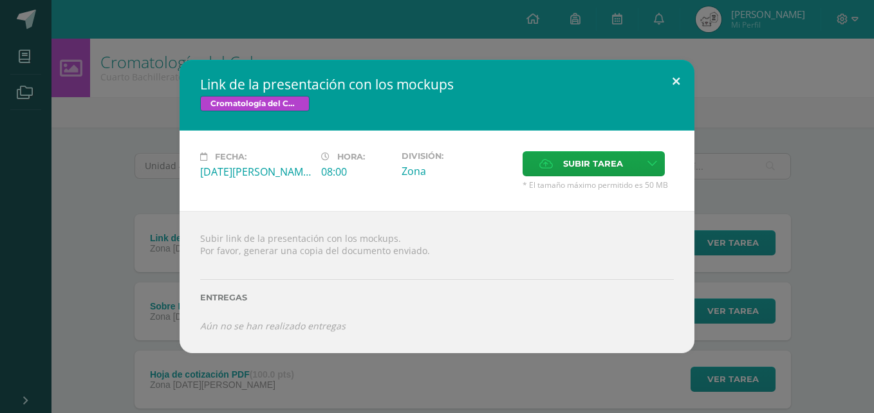
click at [680, 82] on button at bounding box center [676, 82] width 37 height 44
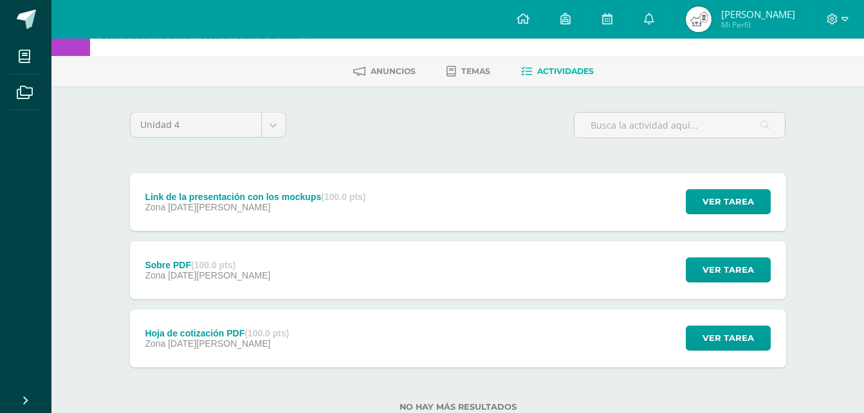
scroll to position [64, 0]
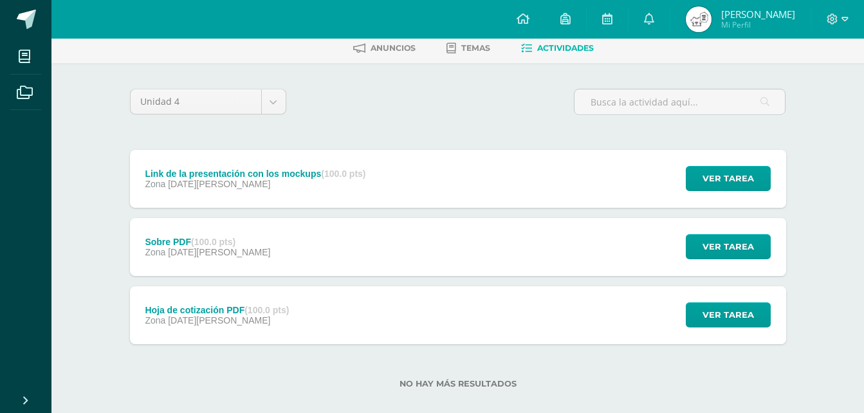
click at [402, 248] on div "Sobre PDF (100.0 pts) Zona [DATE][PERSON_NAME] Ver tarea Sobre PDF Cromatología…" at bounding box center [458, 247] width 656 height 58
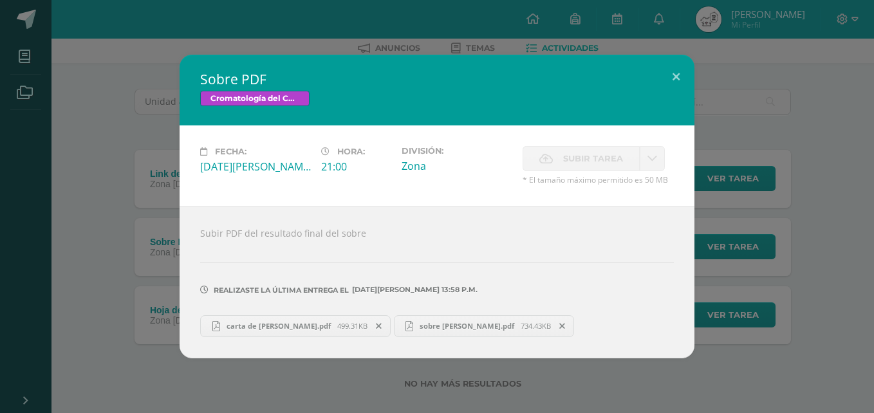
click at [339, 324] on span "499.31KB" at bounding box center [352, 326] width 30 height 10
click at [680, 66] on button at bounding box center [676, 77] width 37 height 44
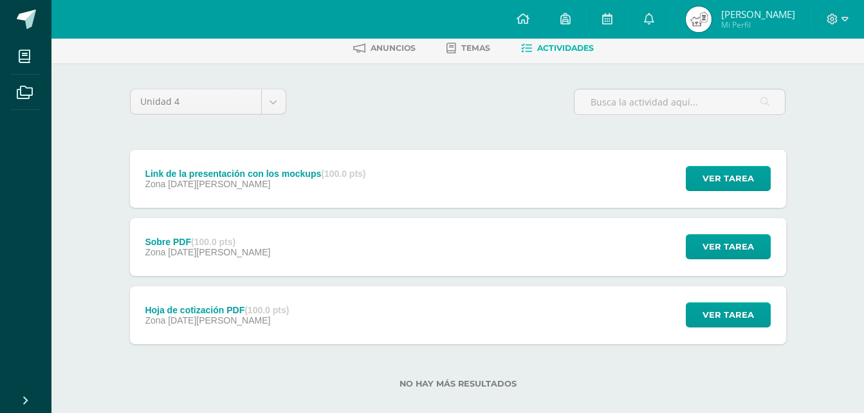
click at [420, 237] on div "Sobre PDF (100.0 pts) Zona [DATE][PERSON_NAME] Ver tarea Sobre PDF Cromatología…" at bounding box center [458, 247] width 656 height 58
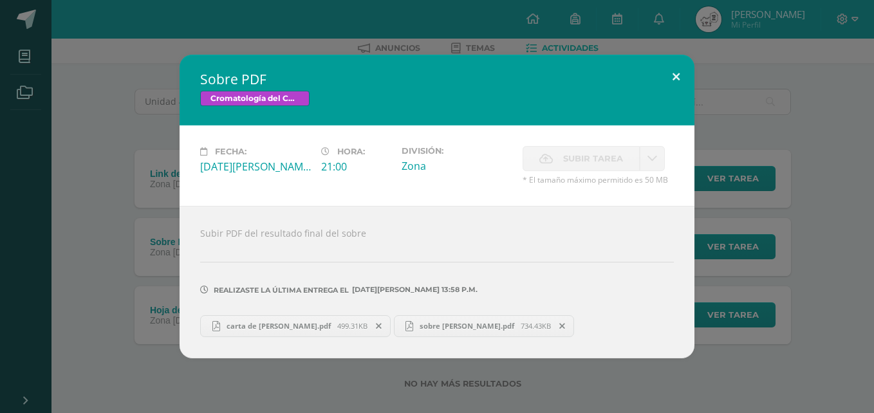
click at [676, 84] on button at bounding box center [676, 77] width 37 height 44
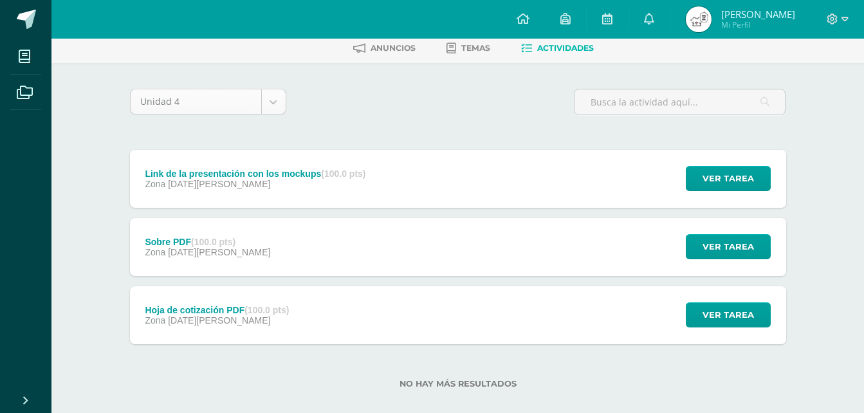
click at [268, 103] on body "Mis cursos Archivos Cerrar panel Biología Cuarto Bachillerato en CCLL en Diseño…" at bounding box center [432, 183] width 864 height 494
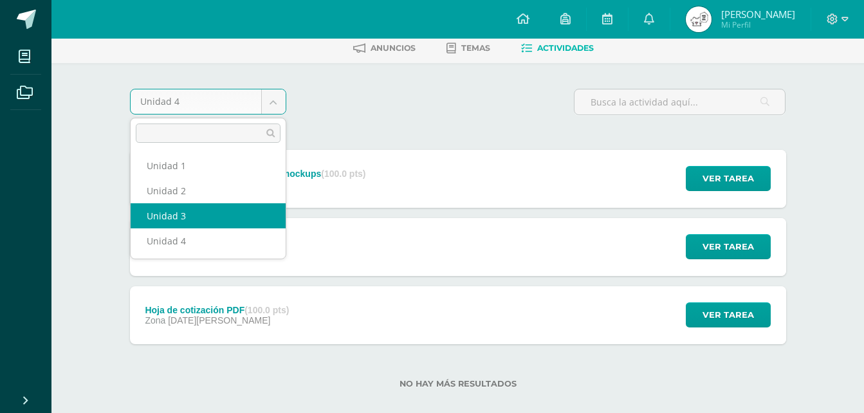
drag, startPoint x: 261, startPoint y: 202, endPoint x: 259, endPoint y: 212, distance: 9.8
select select "Unidad 3"
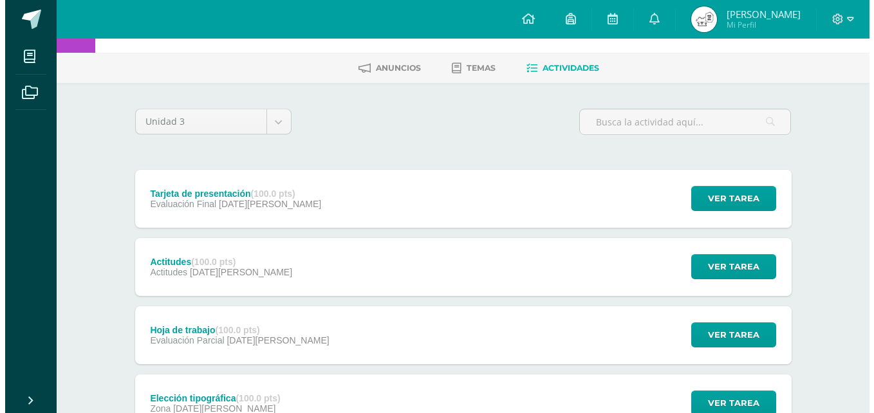
scroll to position [64, 0]
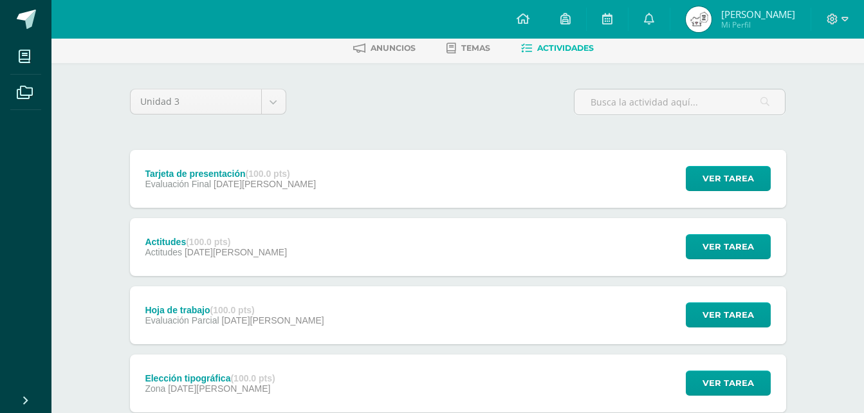
click at [330, 168] on div "Tarjeta de presentación (100.0 pts) Evaluación Final [DATE][PERSON_NAME] Ver ta…" at bounding box center [458, 179] width 656 height 58
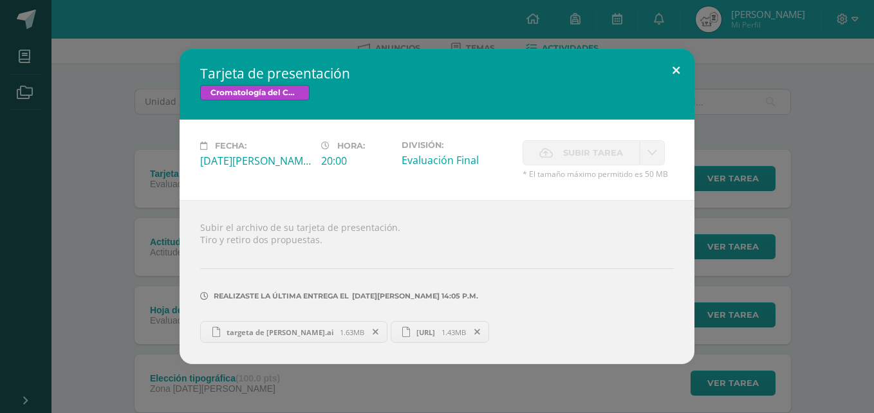
click at [675, 82] on button at bounding box center [676, 71] width 37 height 44
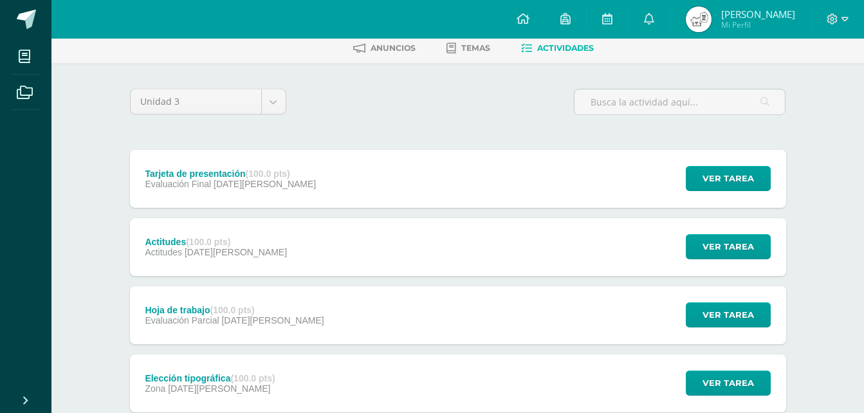
click at [409, 268] on div "Actitudes (100.0 pts) Actitudes [DATE][PERSON_NAME] Ver tarea Actitudes Cromato…" at bounding box center [458, 247] width 656 height 58
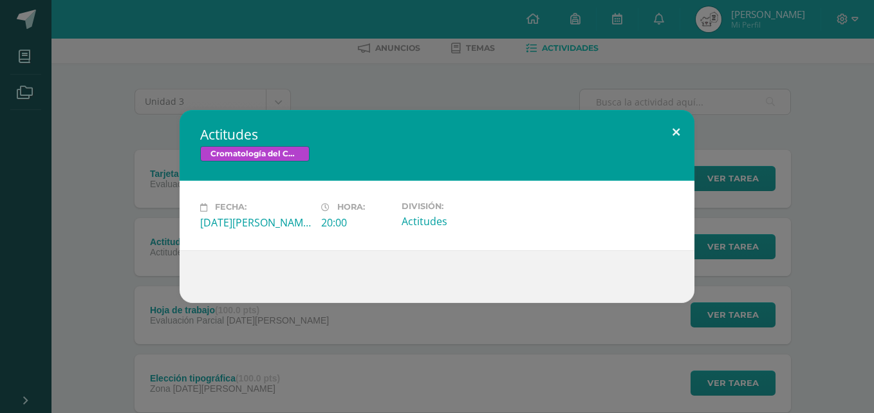
click at [676, 128] on button at bounding box center [676, 132] width 37 height 44
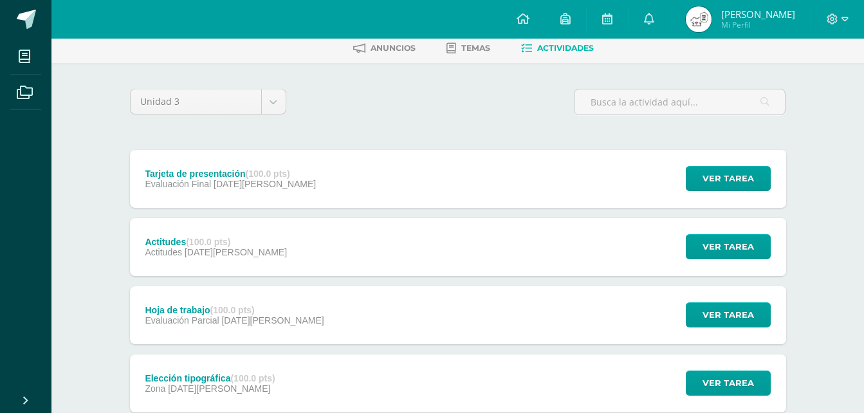
click at [366, 329] on div "Hoja de trabajo (100.0 pts) Evaluación Parcial [DATE][PERSON_NAME] Ver tarea Ho…" at bounding box center [458, 315] width 656 height 58
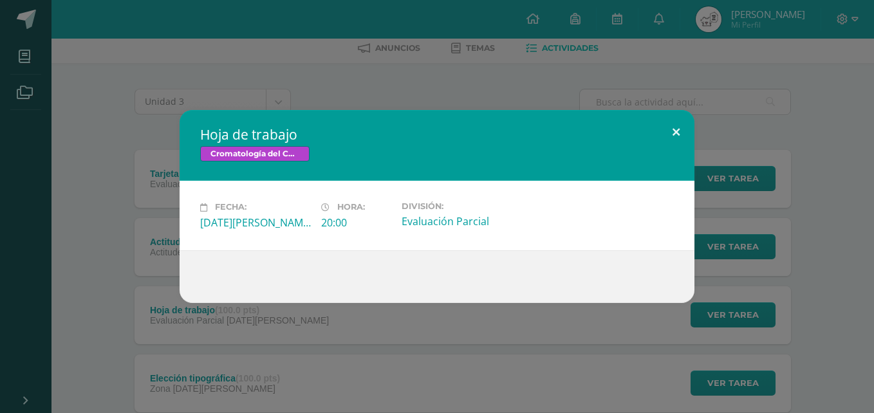
click at [667, 141] on button at bounding box center [676, 132] width 37 height 44
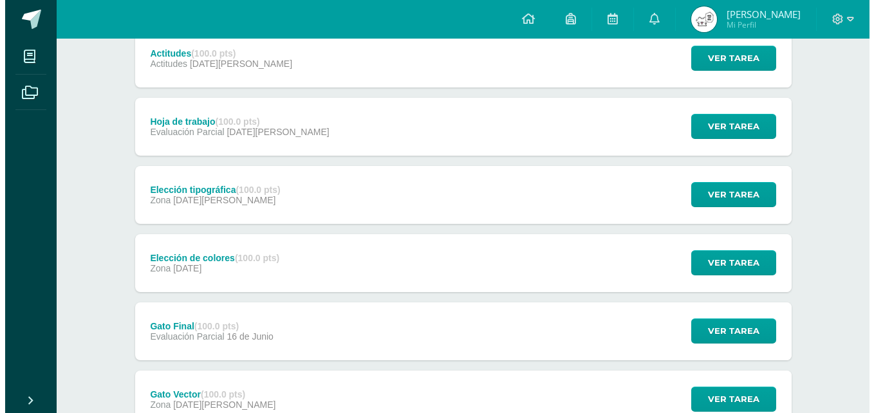
scroll to position [257, 0]
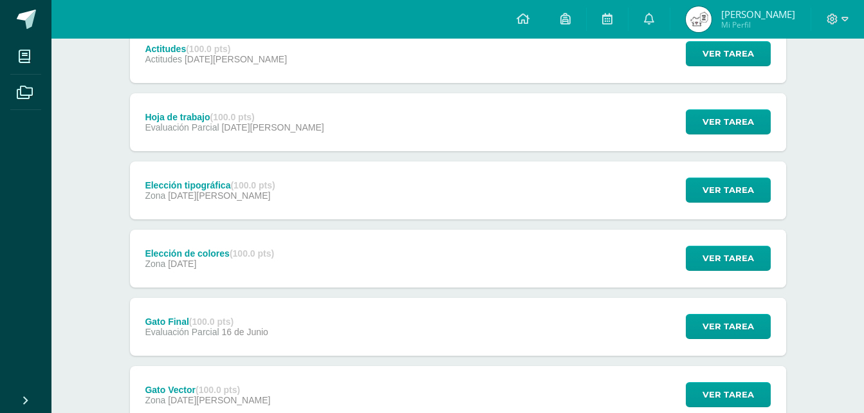
click at [459, 189] on div "Elección tipográfica (100.0 pts) Zona [DATE][PERSON_NAME] Ver tarea Elección ti…" at bounding box center [458, 191] width 656 height 58
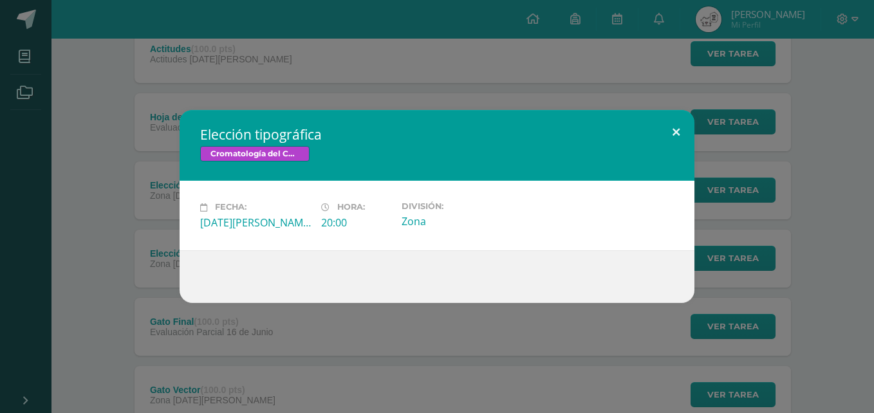
click at [665, 120] on button at bounding box center [676, 132] width 37 height 44
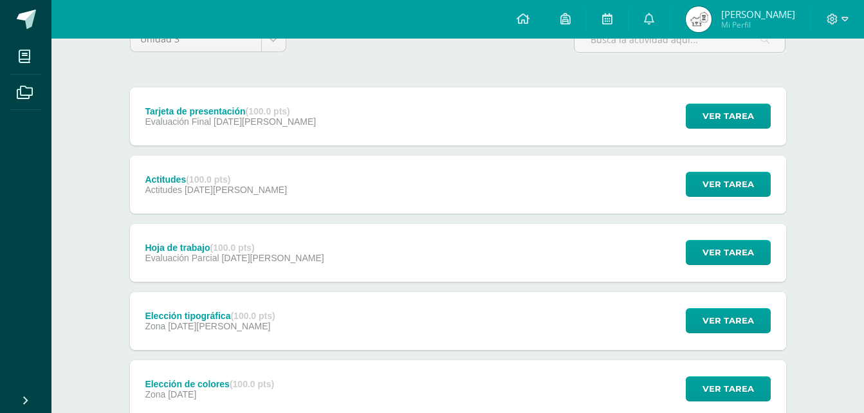
scroll to position [64, 0]
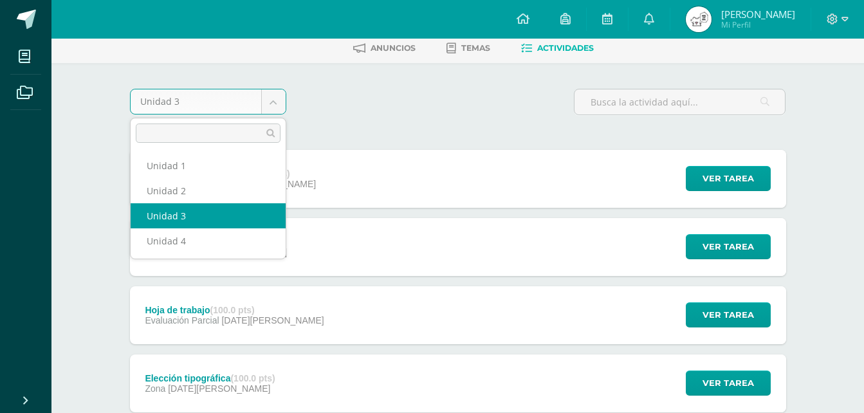
click at [273, 104] on body "Mis cursos Archivos Cerrar panel Biología Cuarto Bachillerato en CCLL en Diseño…" at bounding box center [432, 353] width 864 height 835
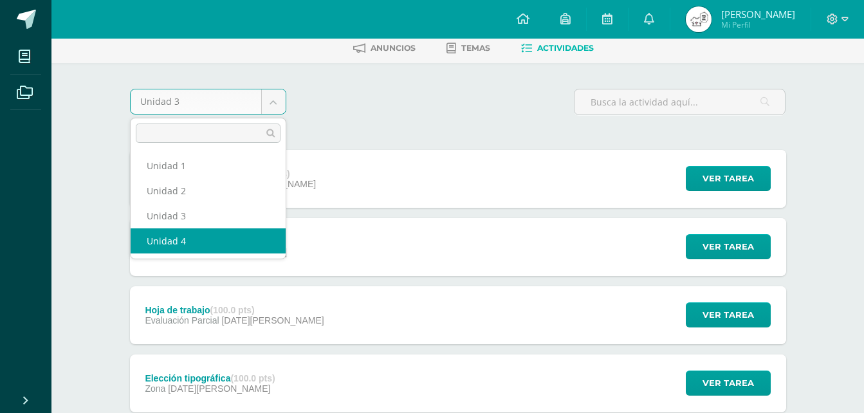
select select "Unidad 4"
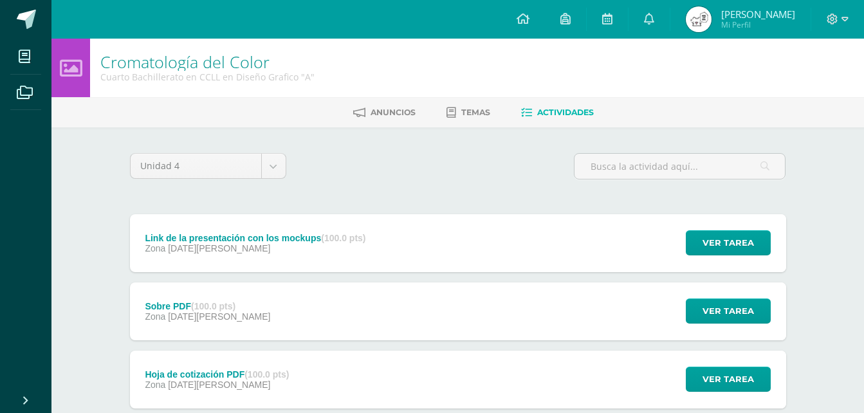
click at [322, 230] on div "Link de la presentación con los mockups (100.0 pts) Zona [DATE][PERSON_NAME]" at bounding box center [256, 243] width 252 height 58
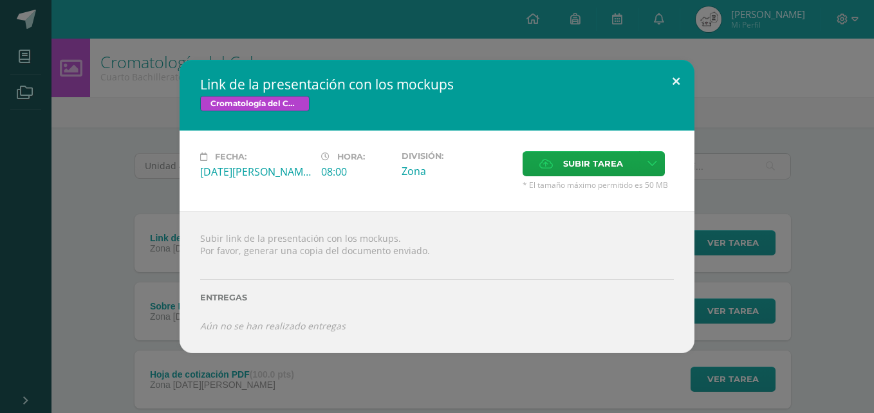
click at [670, 77] on button at bounding box center [676, 82] width 37 height 44
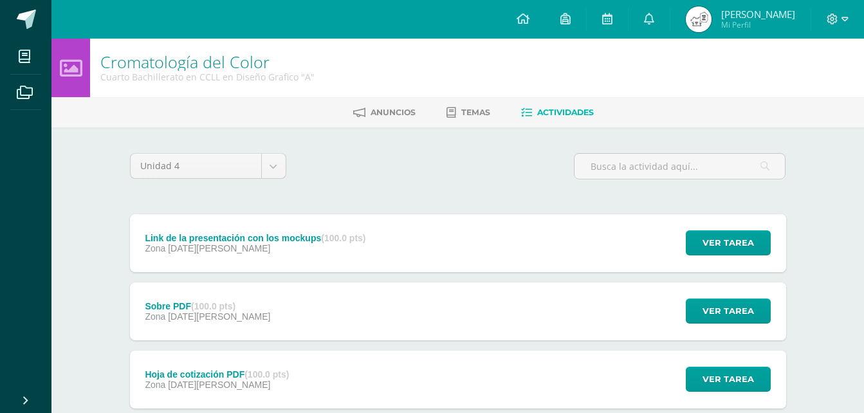
click at [371, 310] on div "Sobre PDF (100.0 pts) Zona [DATE][PERSON_NAME] Ver tarea Sobre PDF Cromatología…" at bounding box center [458, 312] width 656 height 58
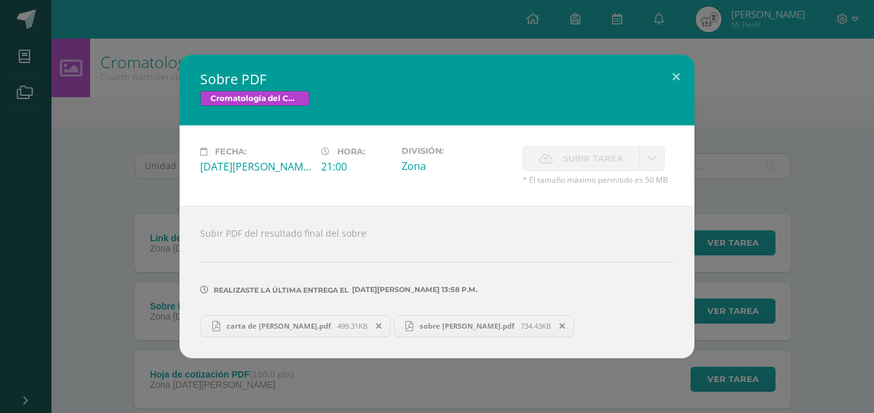
click at [433, 322] on span "sobre ying.pdf" at bounding box center [466, 326] width 107 height 10
click at [684, 90] on button at bounding box center [676, 77] width 37 height 44
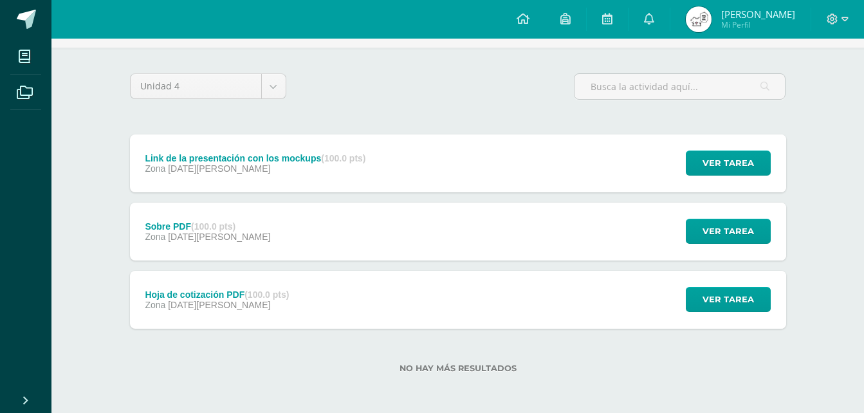
scroll to position [81, 0]
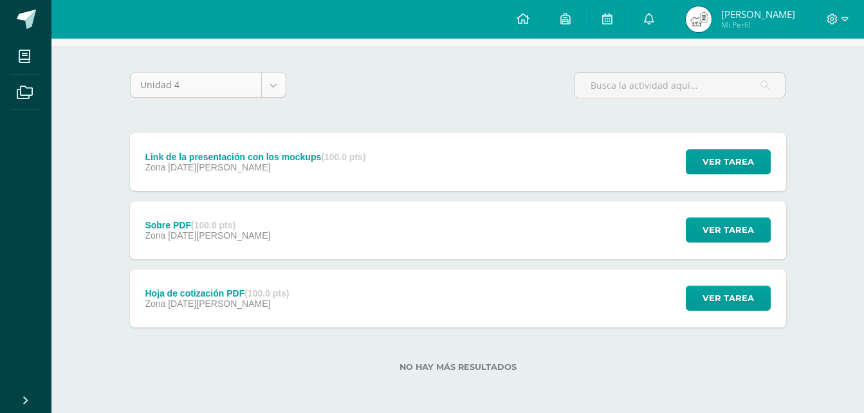
click at [267, 97] on body "Mis cursos Archivos Cerrar panel Biología Cuarto Bachillerato en CCLL en Diseño…" at bounding box center [432, 166] width 864 height 494
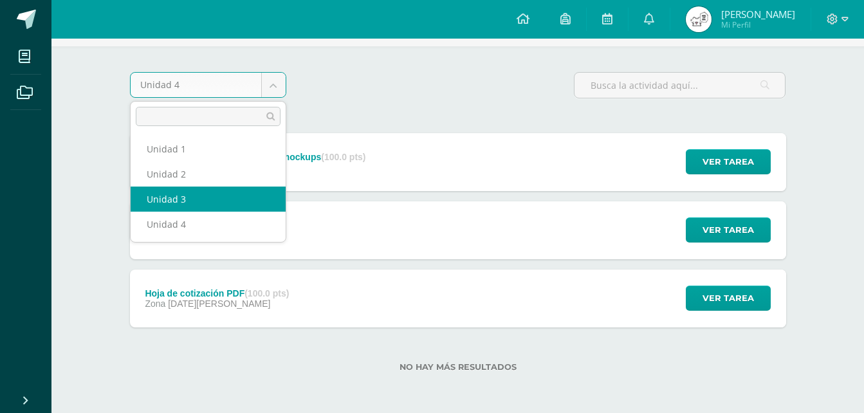
select select "Unidad 3"
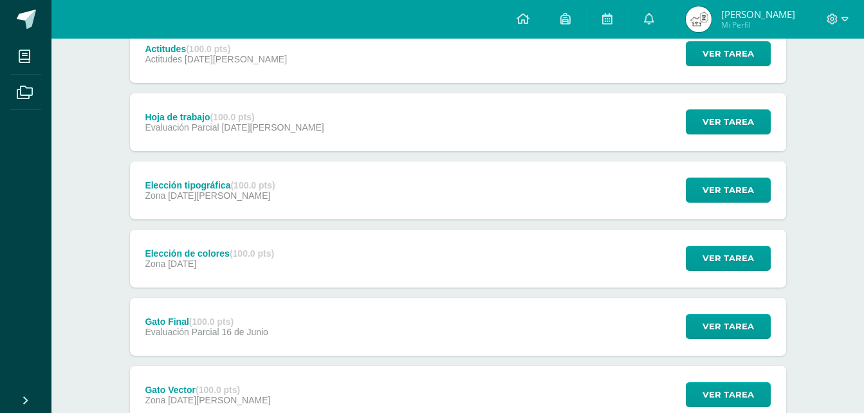
scroll to position [193, 0]
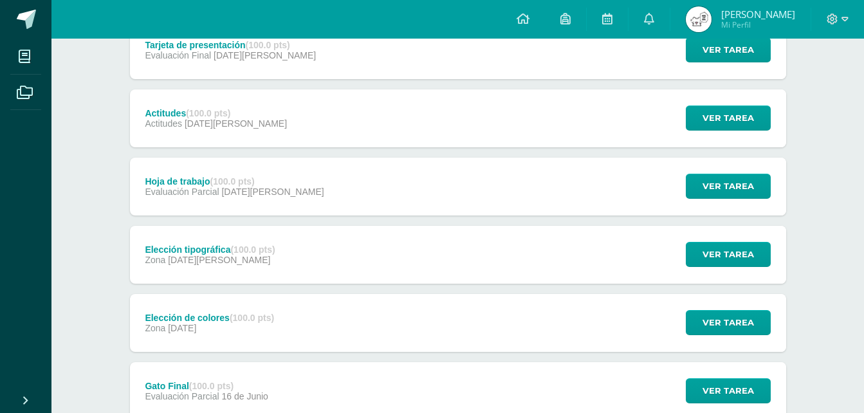
click at [387, 187] on div "Hoja de trabajo (100.0 pts) Evaluación Parcial [DATE][PERSON_NAME] Ver tarea Ho…" at bounding box center [458, 187] width 656 height 58
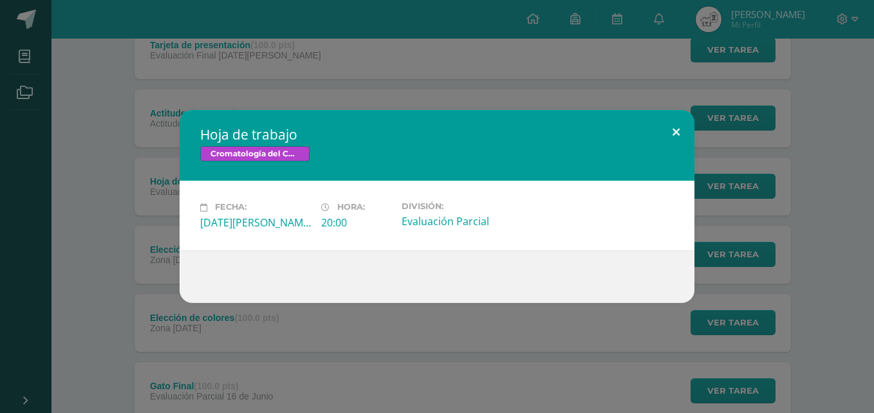
click at [673, 136] on button at bounding box center [676, 132] width 37 height 44
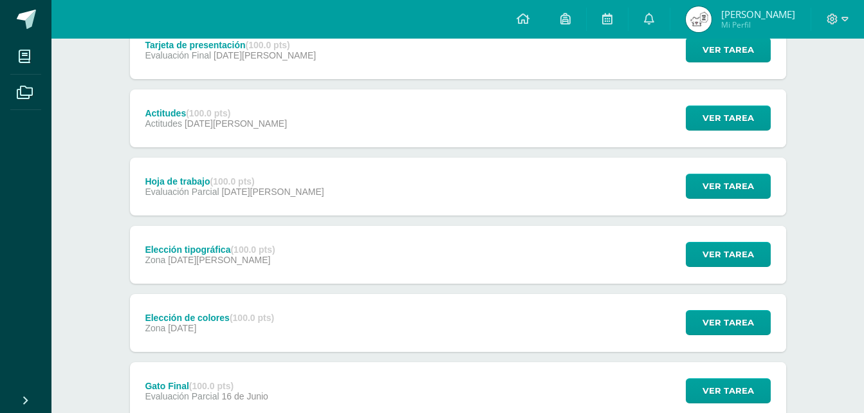
click at [443, 60] on div "Tarjeta de presentación (100.0 pts) Evaluación Final 06 de Agosto Ver tarea Tar…" at bounding box center [458, 50] width 656 height 58
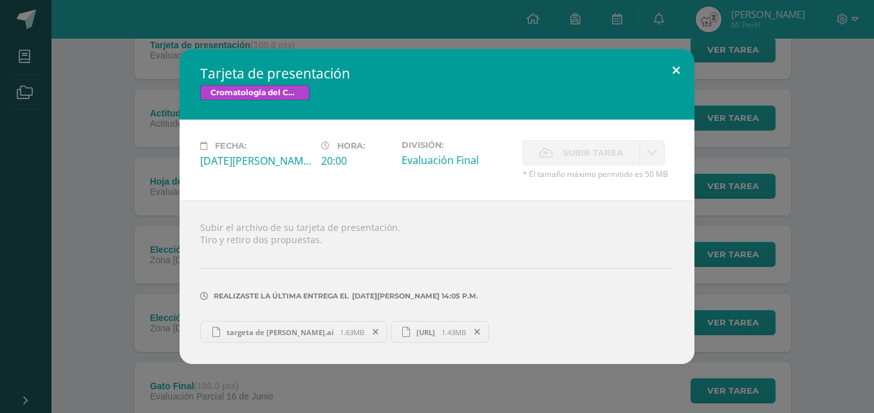
click at [676, 66] on button at bounding box center [676, 71] width 37 height 44
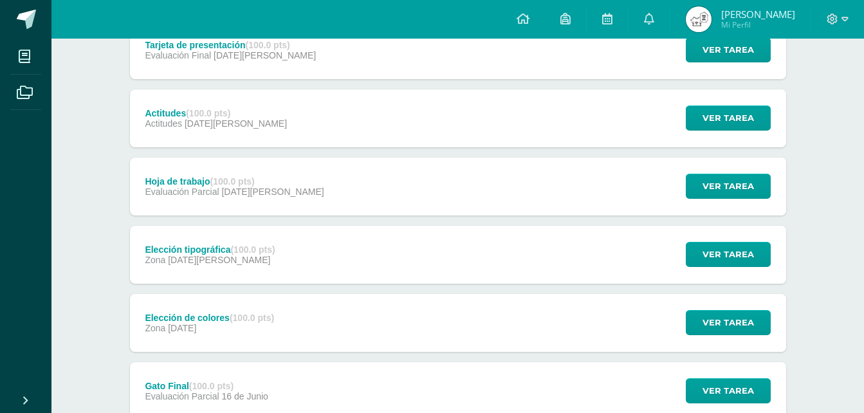
click at [534, 126] on div "Actitudes (100.0 pts) Actitudes 06 de Agosto Ver tarea Actitudes Cromatología d…" at bounding box center [458, 118] width 656 height 58
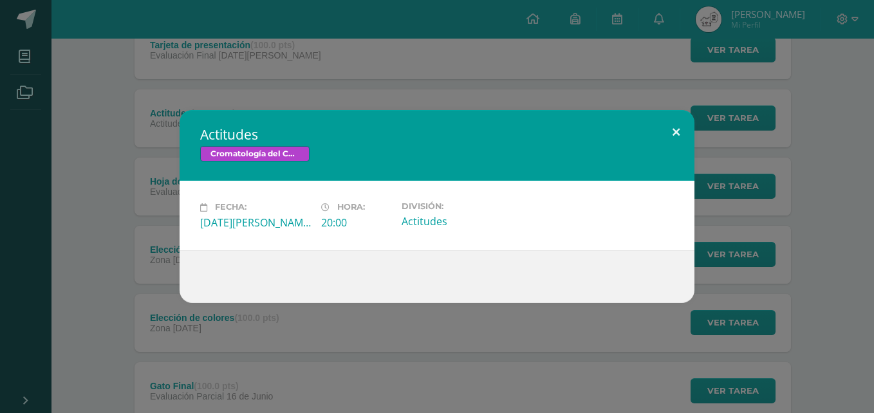
click at [675, 131] on button at bounding box center [676, 132] width 37 height 44
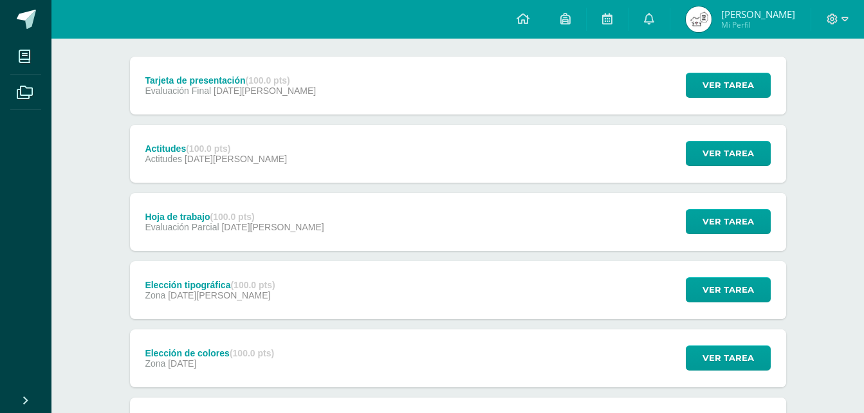
scroll to position [129, 0]
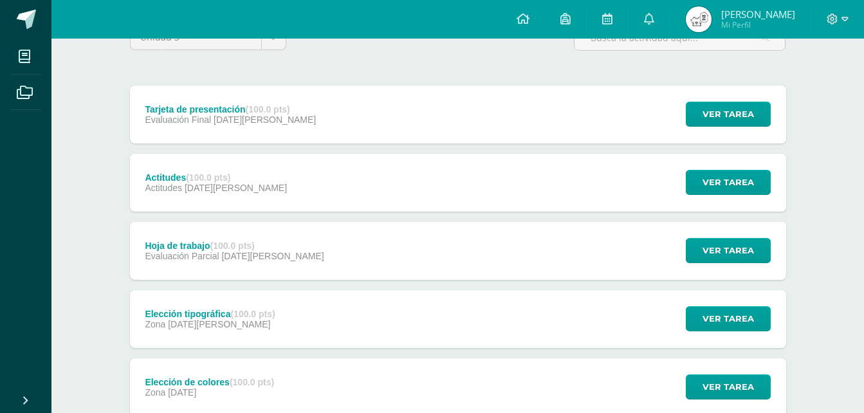
click at [619, 112] on div "Tarjeta de presentación (100.0 pts) Evaluación Final 06 de Agosto Ver tarea Tar…" at bounding box center [458, 115] width 656 height 58
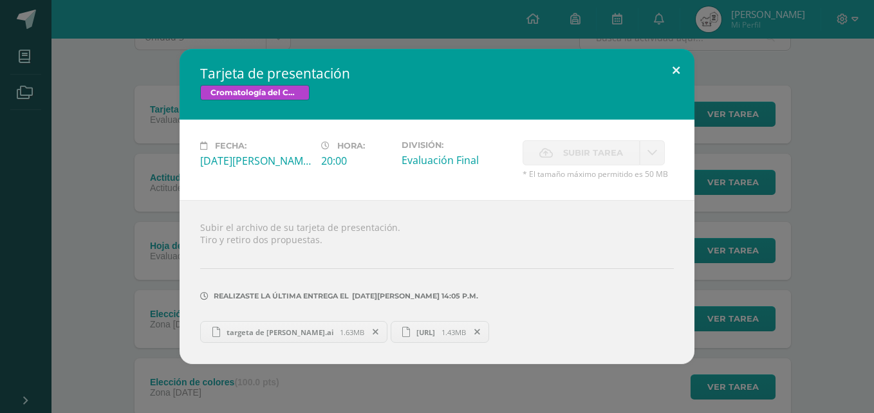
click at [682, 67] on button at bounding box center [676, 71] width 37 height 44
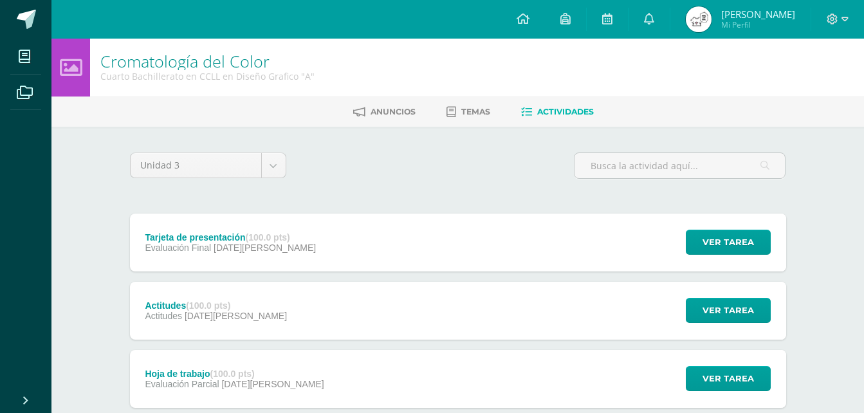
scroll to position [0, 0]
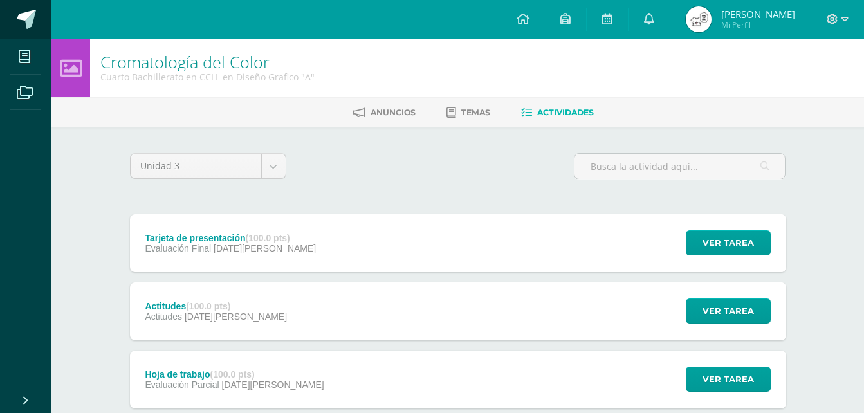
click at [21, 15] on span at bounding box center [26, 19] width 19 height 19
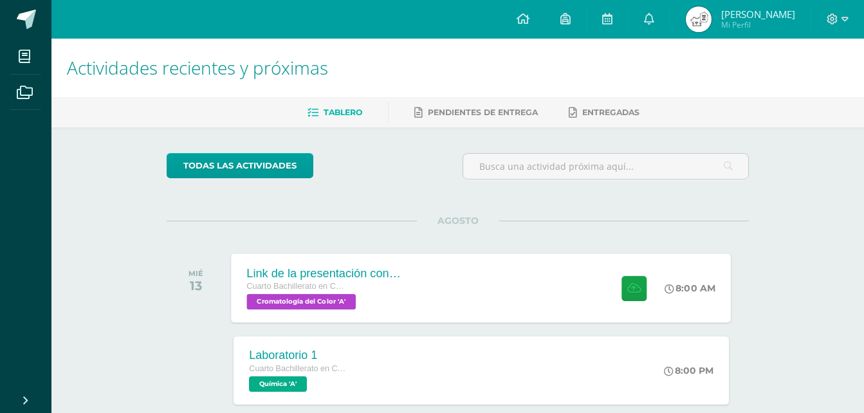
click at [452, 294] on div "Link de la presentación con los mockups Cuarto Bachillerato en CCLL en Diseño G…" at bounding box center [482, 288] width 500 height 69
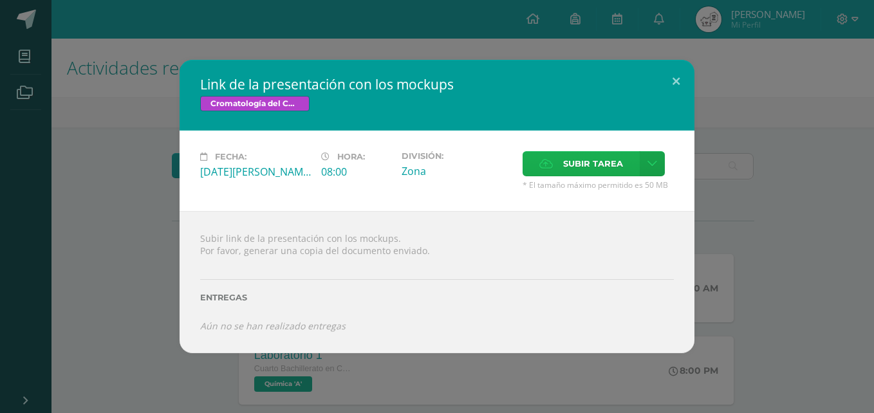
click at [572, 160] on span "Subir tarea" at bounding box center [593, 164] width 60 height 24
click at [0, 0] on input "Subir tarea" at bounding box center [0, 0] width 0 height 0
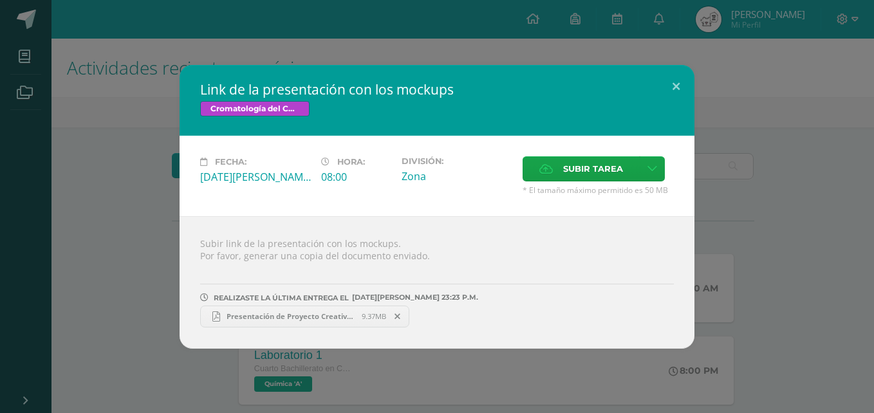
click at [346, 308] on link "Presentación de Proyecto Creativo Doodle Azul.pdf 9.37MB" at bounding box center [304, 317] width 209 height 22
click at [650, 162] on link at bounding box center [652, 168] width 25 height 25
click at [586, 195] on span "Subir enlace" at bounding box center [597, 197] width 54 height 12
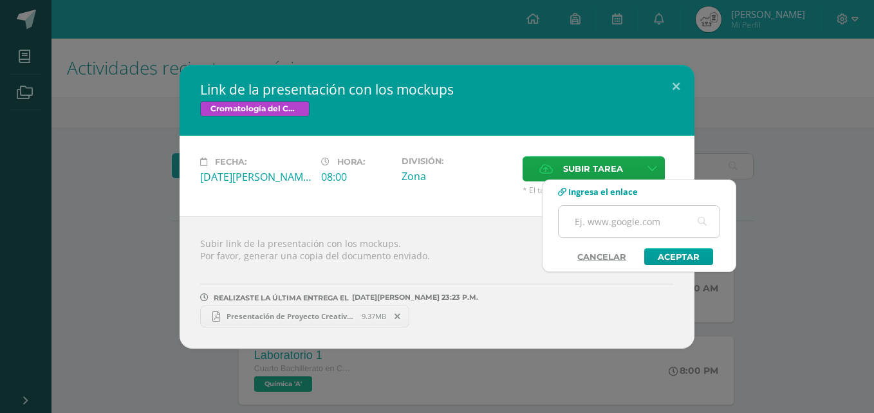
click at [604, 221] on input "text" at bounding box center [639, 222] width 161 height 32
paste input "https://www.canva.com/design/DAGv7IemDaE/jvWtJ_6Ny9seKdEPKVuRoQ/edit?ui=eyJBIjp…"
type input "https://www.canva.com/design/DAGv7IemDaE/jvWtJ_6Ny9seKdEPKVuRoQ/edit?ui=eyJBIjp…"
click at [674, 255] on link "Aceptar" at bounding box center [678, 256] width 69 height 17
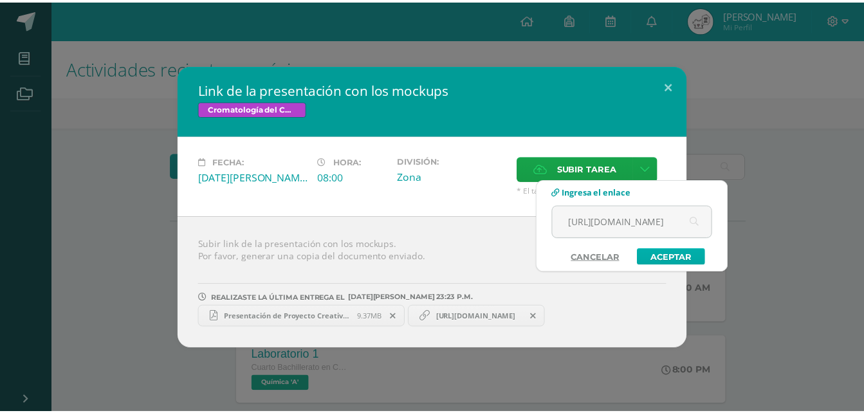
scroll to position [0, 0]
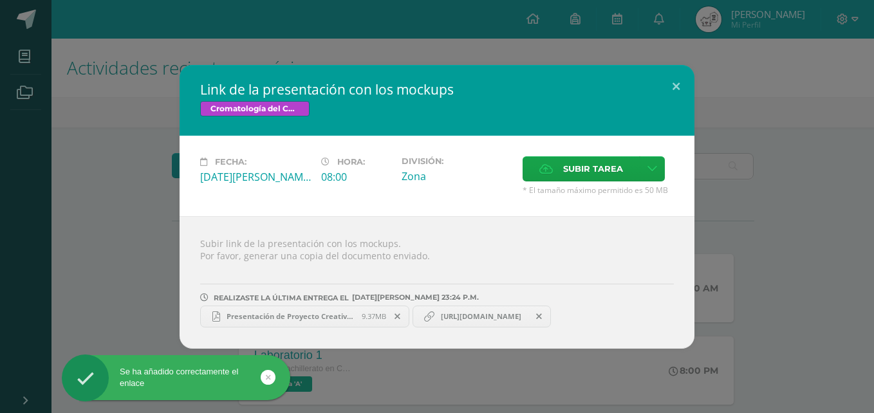
click at [528, 321] on span "https://www.canva.com/design/DAGv7IemDaE/jvWtJ_6Ny9seKdEPKVuRoQ/edit?ui=eyJBIjp…" at bounding box center [480, 317] width 93 height 10
click at [523, 313] on span "https://www.canva.com/design/DAGv7IemDaE/jvWtJ_6Ny9seKdEPKVuRoQ/edit?ui=eyJBIjp…" at bounding box center [480, 317] width 93 height 10
click at [464, 317] on span "https://www.canva.com/design/DAGv7IemDaE/jvWtJ_6Ny9seKdEPKVuRoQ/edit?ui=eyJBIjp…" at bounding box center [480, 317] width 93 height 10
drag, startPoint x: 460, startPoint y: 315, endPoint x: 448, endPoint y: 309, distance: 13.0
click at [458, 315] on span "https://www.canva.com/design/DAGv7IemDaE/jvWtJ_6Ny9seKdEPKVuRoQ/edit?ui=eyJBIjp…" at bounding box center [480, 317] width 93 height 10
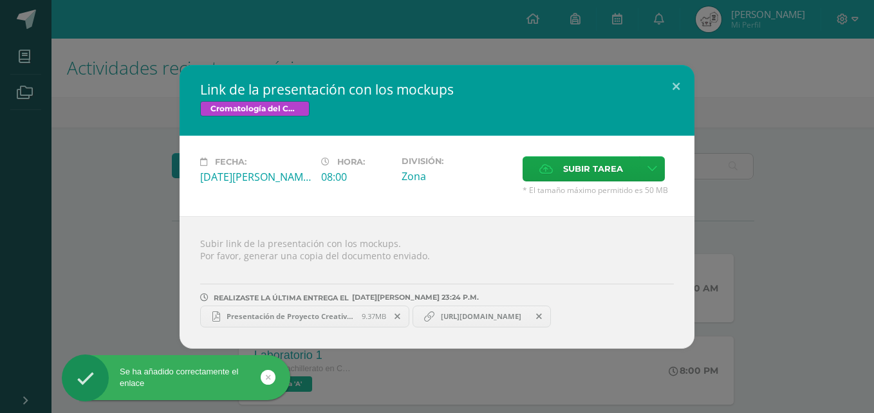
drag, startPoint x: 448, startPoint y: 309, endPoint x: 440, endPoint y: 306, distance: 9.0
click at [440, 306] on link "https://www.canva.com/design/DAGv7IemDaE/jvWtJ_6Ny9seKdEPKVuRoQ/edit?ui=eyJBIjp…" at bounding box center [482, 317] width 139 height 22
click at [438, 311] on link "https://www.canva.com/design/DAGv7IemDaE/jvWtJ_6Ny9seKdEPKVuRoQ/edit?ui=eyJBIjp…" at bounding box center [482, 317] width 139 height 22
click at [438, 312] on span "https://www.canva.com/design/DAGv7IemDaE/jvWtJ_6Ny9seKdEPKVuRoQ/edit?ui=eyJBIjp…" at bounding box center [480, 317] width 93 height 10
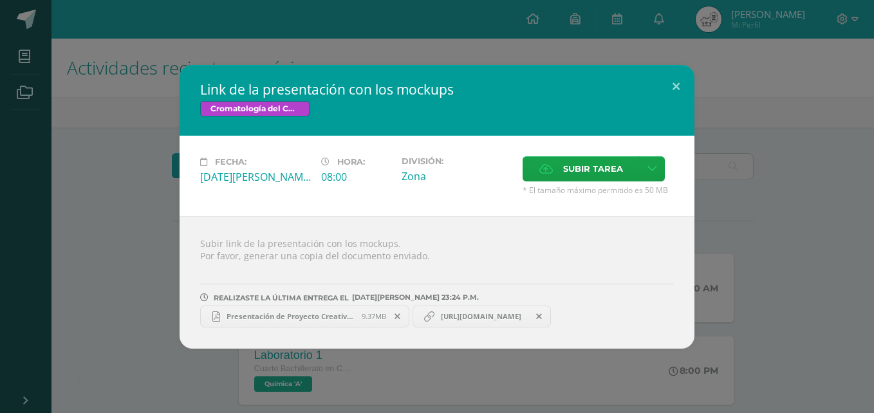
click at [431, 314] on icon at bounding box center [429, 317] width 10 height 10
click at [491, 312] on span "https://www.canva.com/design/DAGv7IemDaE/jvWtJ_6Ny9seKdEPKVuRoQ/edit?ui=eyJBIjp…" at bounding box center [480, 317] width 93 height 10
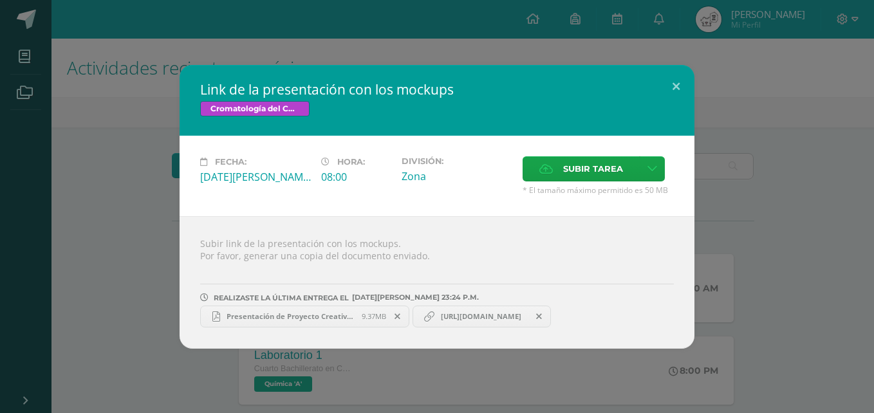
click at [486, 313] on span "https://www.canva.com/design/DAGv7IemDaE/jvWtJ_6Ny9seKdEPKVuRoQ/edit?ui=eyJBIjp…" at bounding box center [480, 317] width 93 height 10
drag, startPoint x: 485, startPoint y: 313, endPoint x: 478, endPoint y: 279, distance: 35.3
click at [478, 279] on div "REALIZASTE LA ÚLTIMA ENTREGA EL 12 DE agosto A LAS 23:24 P.M." at bounding box center [437, 287] width 474 height 30
drag, startPoint x: 670, startPoint y: 89, endPoint x: 669, endPoint y: 96, distance: 7.1
click at [669, 89] on button at bounding box center [676, 87] width 37 height 44
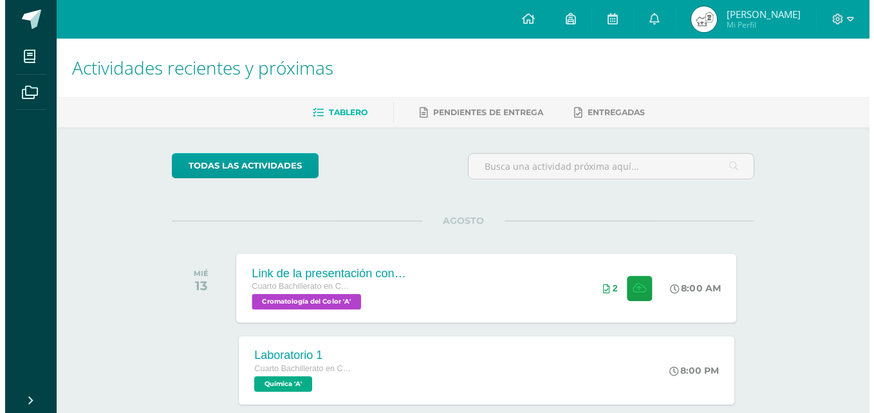
scroll to position [64, 0]
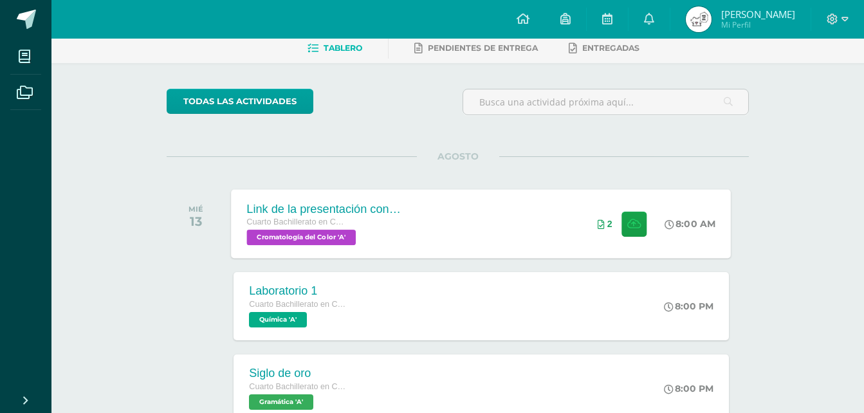
drag, startPoint x: 516, startPoint y: 221, endPoint x: 524, endPoint y: 223, distance: 8.1
click at [517, 221] on div "Link de la presentación con los mockups Cuarto Bachillerato en CCLL en Diseño G…" at bounding box center [482, 223] width 500 height 69
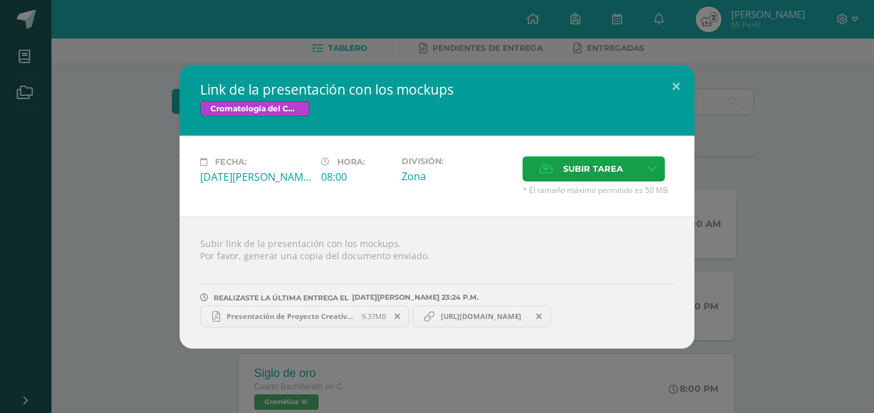
click at [528, 319] on span "https://www.canva.com/design/DAGv7IemDaE/jvWtJ_6Ny9seKdEPKVuRoQ/edit?ui=eyJBIjp…" at bounding box center [480, 317] width 93 height 10
click at [542, 306] on link "https://www.canva.com/design/DAGv7IemDaE/jvWtJ_6Ny9seKdEPKVuRoQ/edit?ui=eyJBIjp…" at bounding box center [482, 317] width 139 height 22
drag, startPoint x: 542, startPoint y: 306, endPoint x: 512, endPoint y: 320, distance: 33.4
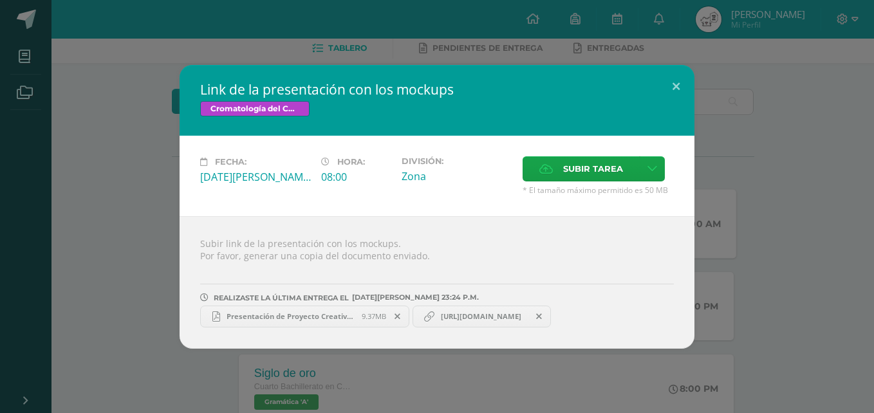
click at [510, 321] on span "https://www.canva.com/design/DAGv7IemDaE/jvWtJ_6Ny9seKdEPKVuRoQ/edit?ui=eyJBIjp…" at bounding box center [480, 317] width 93 height 10
click at [512, 326] on link "https://www.canva.com/design/DAGv7IemDaE/jvWtJ_6Ny9seKdEPKVuRoQ/edit?ui=eyJBIjp…" at bounding box center [482, 317] width 139 height 22
click at [542, 315] on icon at bounding box center [539, 316] width 6 height 9
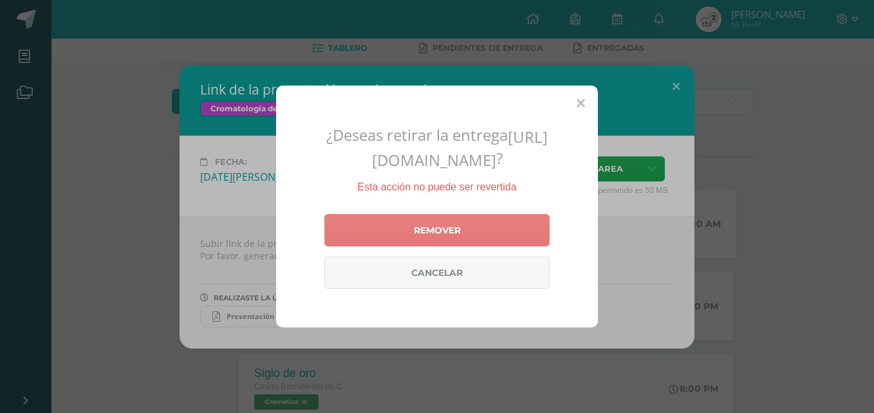
click at [476, 242] on link "Remover" at bounding box center [436, 230] width 225 height 32
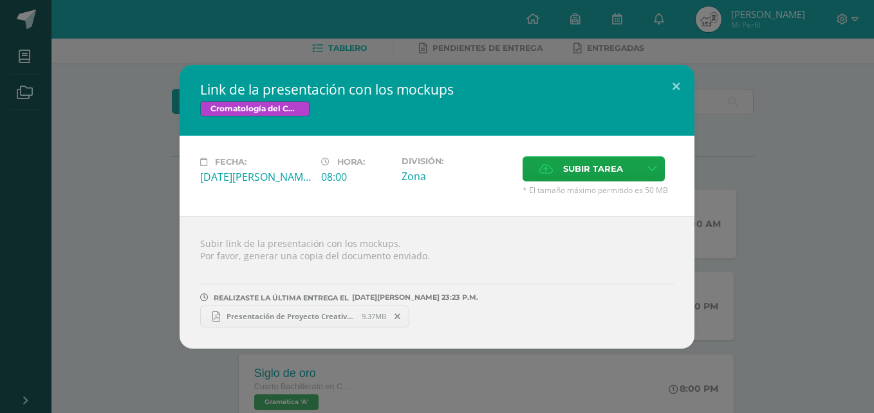
click at [398, 315] on icon at bounding box center [398, 316] width 6 height 9
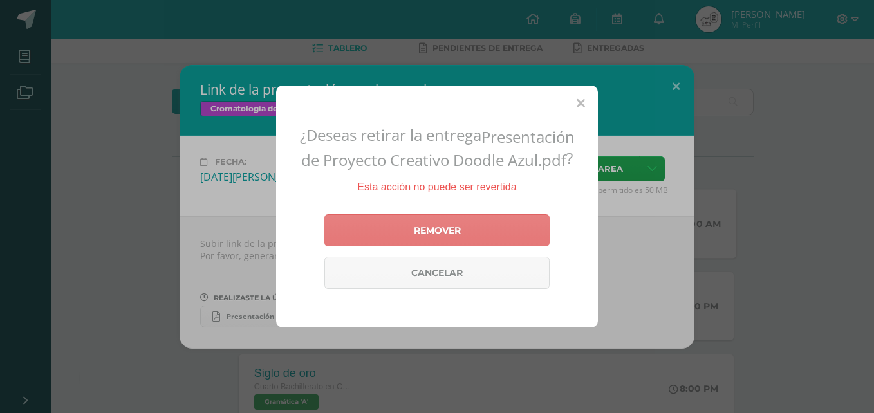
click at [415, 230] on link "Remover" at bounding box center [436, 230] width 225 height 32
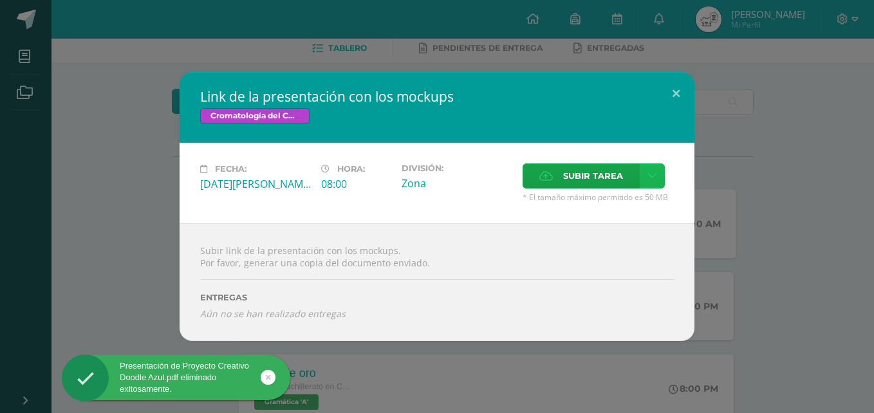
click at [649, 178] on icon at bounding box center [652, 176] width 10 height 11
click at [628, 204] on link "Subir enlace" at bounding box center [607, 204] width 129 height 20
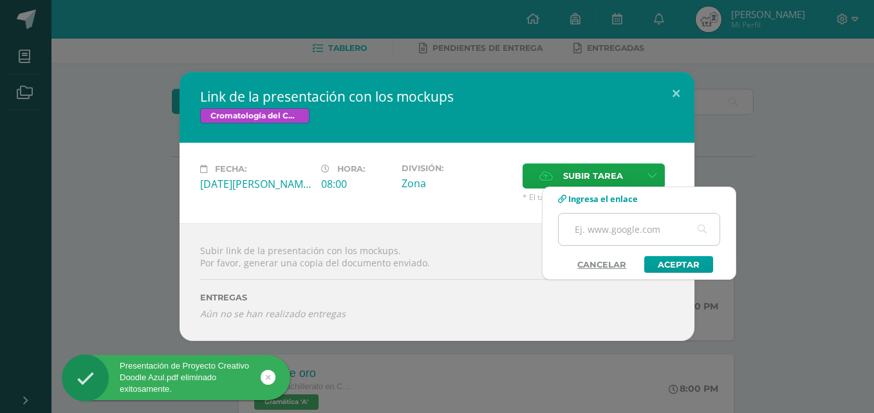
click at [646, 232] on input "text" at bounding box center [639, 230] width 161 height 32
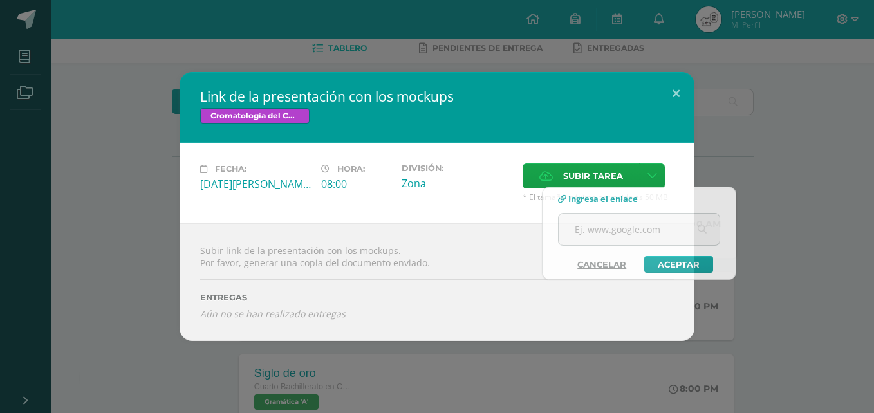
drag, startPoint x: 467, startPoint y: 278, endPoint x: 476, endPoint y: 28, distance: 250.5
click at [469, 277] on div at bounding box center [437, 274] width 474 height 10
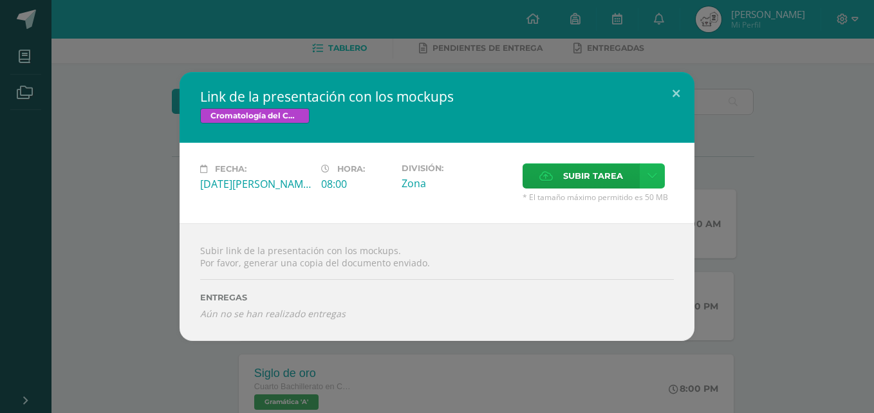
click at [658, 173] on link at bounding box center [652, 175] width 25 height 25
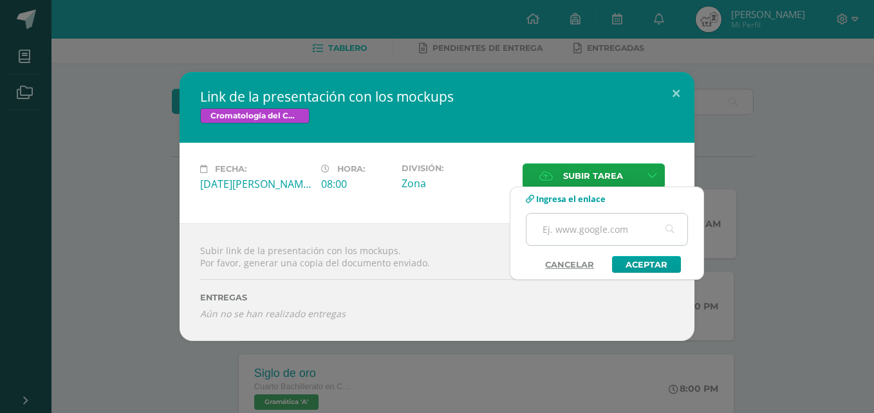
click at [631, 229] on input "text" at bounding box center [606, 230] width 161 height 32
paste input "https://www.canva.com/design/DAGv7IemDaE/jvWtJ_6Ny9seKdEPKVuRoQ/edit?utm_conten…"
type input "https://www.canva.com/design/DAGv7IemDaE/jvWtJ_6Ny9seKdEPKVuRoQ/edit?utm_conten…"
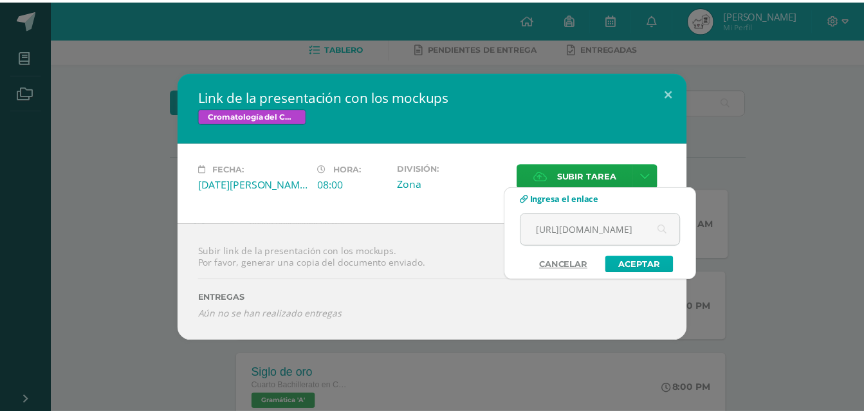
scroll to position [0, 0]
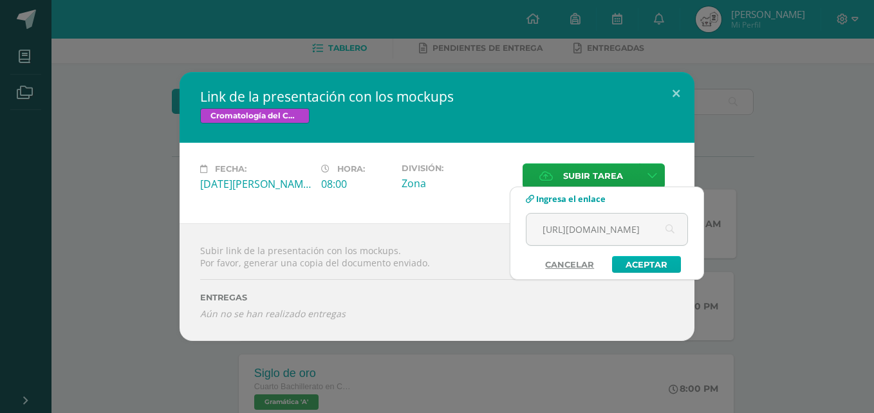
click at [654, 265] on link "Aceptar" at bounding box center [646, 264] width 69 height 17
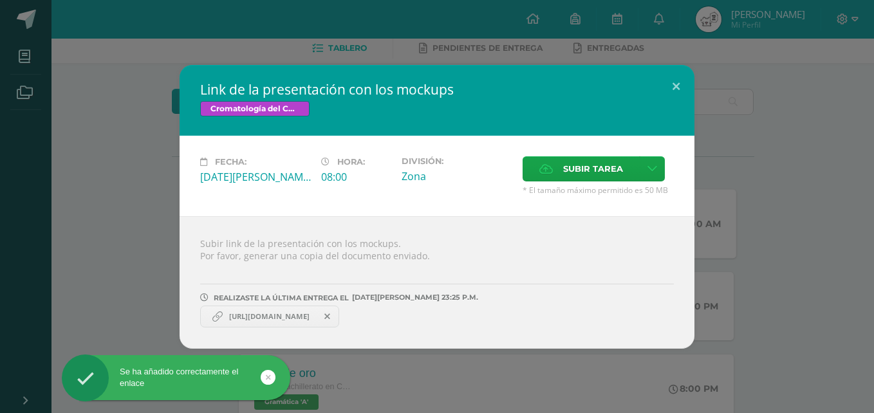
click at [293, 316] on span "https://www.canva.com/design/DAGv7IemDaE/jvWtJ_6Ny9seKdEPKVuRoQ/edit?utm_conten…" at bounding box center [269, 317] width 93 height 10
drag, startPoint x: 293, startPoint y: 316, endPoint x: 457, endPoint y: 277, distance: 168.0
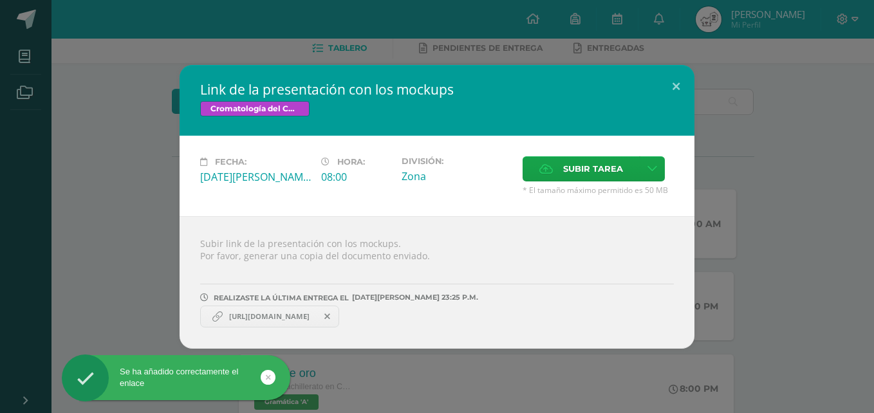
click at [457, 277] on div "REALIZASTE LA ÚLTIMA ENTREGA EL 12 DE agosto A LAS 23:25 P.M." at bounding box center [437, 287] width 474 height 30
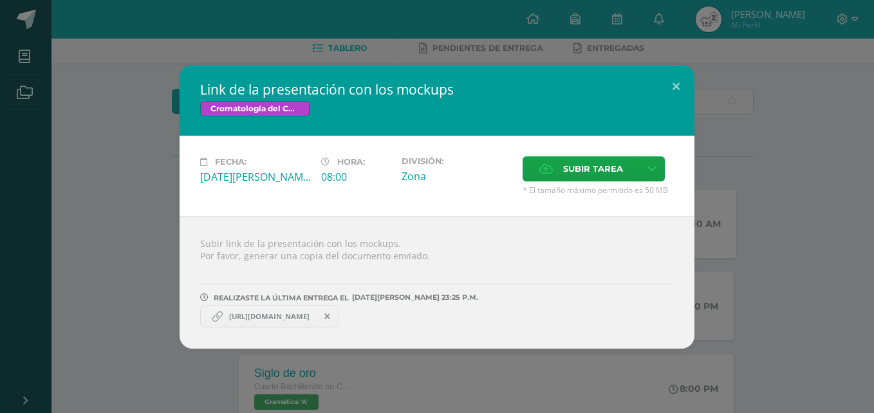
click at [316, 320] on span "https://www.canva.com/design/DAGv7IemDaE/jvWtJ_6Ny9seKdEPKVuRoQ/edit?utm_conten…" at bounding box center [269, 317] width 93 height 10
click at [214, 315] on icon at bounding box center [217, 317] width 10 height 10
click at [302, 310] on link "https://www.canva.com/design/DAGv7IemDaE/jvWtJ_6Ny9seKdEPKVuRoQ/edit?utm_conten…" at bounding box center [269, 317] width 139 height 22
click at [302, 312] on link "https://www.canva.com/design/DAGv7IemDaE/jvWtJ_6Ny9seKdEPKVuRoQ/edit?utm_conten…" at bounding box center [269, 317] width 139 height 22
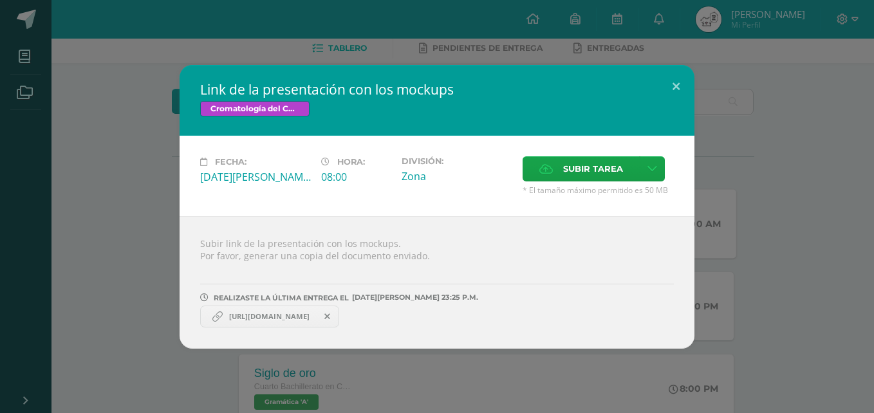
drag, startPoint x: 302, startPoint y: 312, endPoint x: 474, endPoint y: 277, distance: 175.8
click at [474, 277] on div "REALIZASTE LA ÚLTIMA ENTREGA EL 12 DE agosto A LAS 23:25 P.M." at bounding box center [437, 287] width 474 height 30
click at [316, 314] on span "https://www.canva.com/design/DAGv7IemDaE/jvWtJ_6Ny9seKdEPKVuRoQ/edit?utm_conten…" at bounding box center [269, 317] width 93 height 10
click at [228, 317] on span "https://www.canva.com/design/DAGv7IemDaE/jvWtJ_6Ny9seKdEPKVuRoQ/edit?utm_conten…" at bounding box center [269, 317] width 93 height 10
click at [242, 312] on span "https://www.canva.com/design/DAGv7IemDaE/jvWtJ_6Ny9seKdEPKVuRoQ/edit?utm_conten…" at bounding box center [269, 317] width 93 height 10
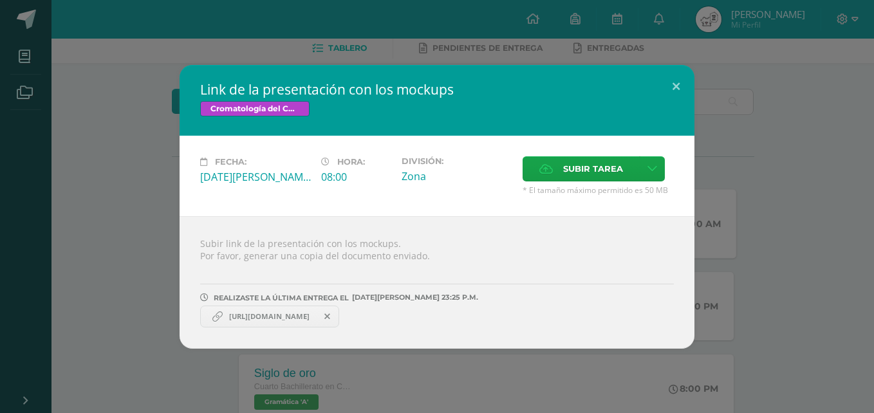
click at [245, 312] on span "https://www.canva.com/design/DAGv7IemDaE/jvWtJ_6Ny9seKdEPKVuRoQ/edit?utm_conten…" at bounding box center [269, 317] width 93 height 10
click at [246, 312] on span "https://www.canva.com/design/DAGv7IemDaE/jvWtJ_6Ny9seKdEPKVuRoQ/edit?utm_conten…" at bounding box center [269, 317] width 93 height 10
copy link "https://www.canva.com/design/DAGv7IemDaE/jvWtJ_6Ny9seKdEPKVuRoQ/edit?utm_conten…"
click at [446, 321] on div "https://www.canva.com/design/DAGv7IemDaE/jvWtJ_6Ny9seKdEPKVuRoQ/edit?utm_conten…" at bounding box center [437, 314] width 474 height 25
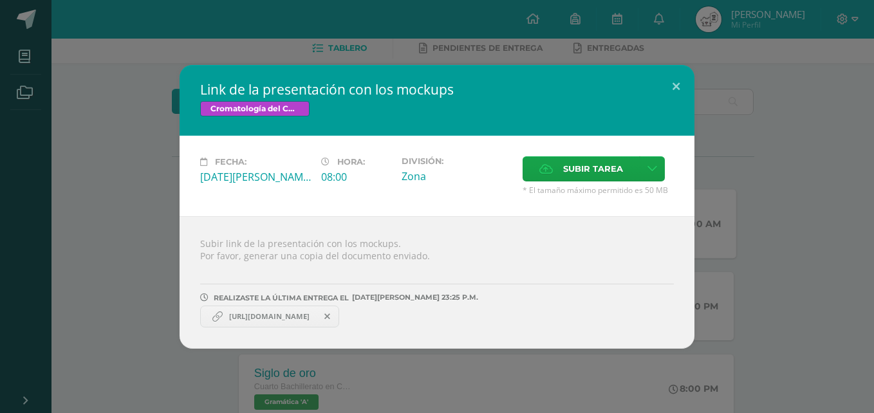
click at [312, 320] on span "https://www.canva.com/design/DAGv7IemDaE/jvWtJ_6Ny9seKdEPKVuRoQ/edit?utm_conten…" at bounding box center [269, 317] width 93 height 10
click at [310, 320] on span "https://www.canva.com/design/DAGv7IemDaE/jvWtJ_6Ny9seKdEPKVuRoQ/edit?utm_conten…" at bounding box center [269, 317] width 93 height 10
drag, startPoint x: 307, startPoint y: 320, endPoint x: 231, endPoint y: 320, distance: 75.9
click at [269, 315] on span "https://www.canva.com/design/DAGv7IemDaE/jvWtJ_6Ny9seKdEPKVuRoQ/edit?utm_conten…" at bounding box center [269, 317] width 93 height 10
click at [227, 317] on span "https://www.canva.com/design/DAGv7IemDaE/jvWtJ_6Ny9seKdEPKVuRoQ/edit?utm_conten…" at bounding box center [269, 317] width 93 height 10
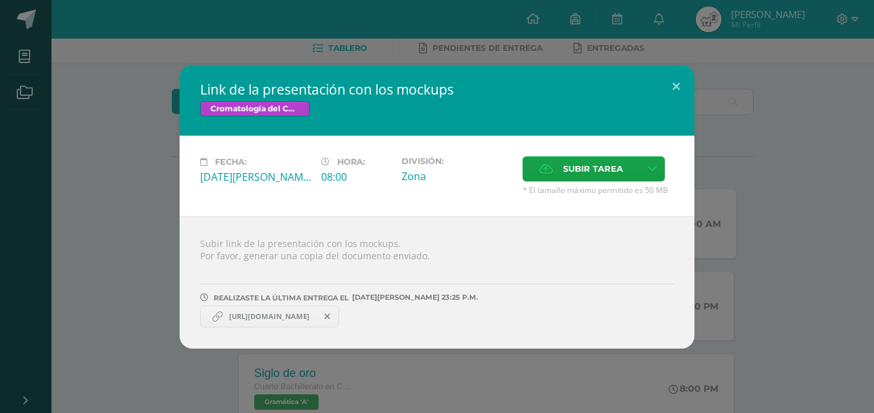
click at [227, 316] on span "https://www.canva.com/design/DAGv7IemDaE/jvWtJ_6Ny9seKdEPKVuRoQ/edit?utm_conten…" at bounding box center [269, 317] width 93 height 10
click at [690, 77] on button at bounding box center [676, 87] width 37 height 44
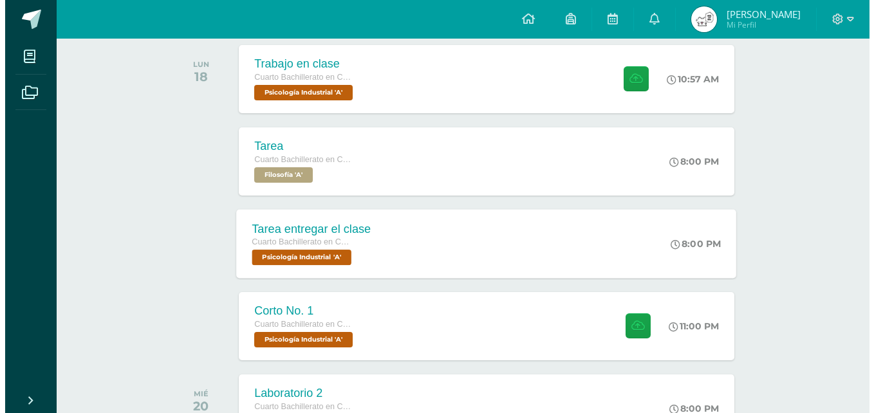
scroll to position [639, 0]
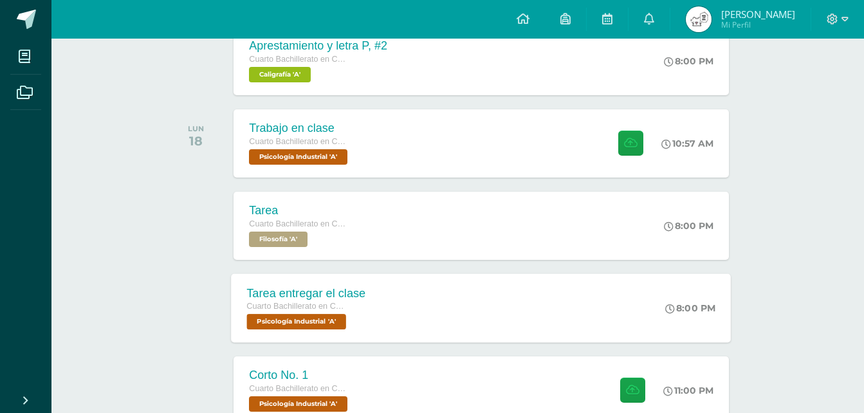
click at [714, 127] on div "10:57 AM" at bounding box center [694, 143] width 70 height 68
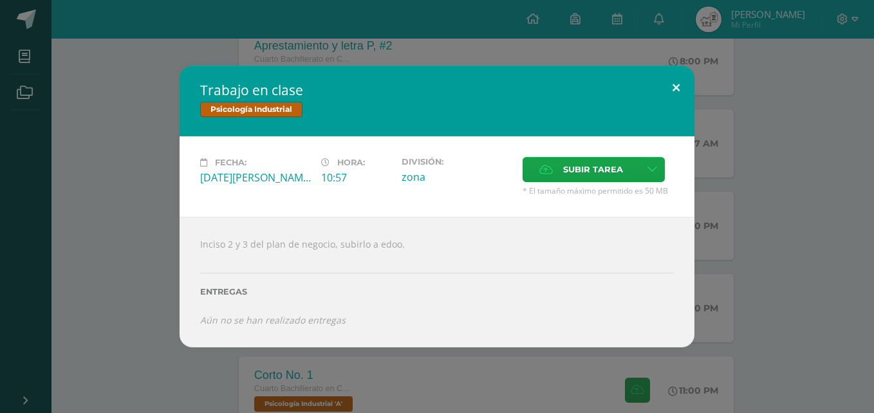
click at [667, 98] on button at bounding box center [676, 88] width 37 height 44
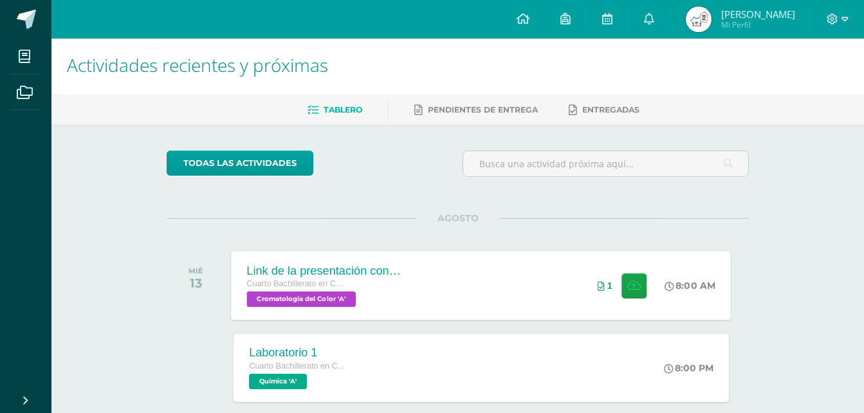
scroll to position [0, 0]
